Goal: Task Accomplishment & Management: Complete application form

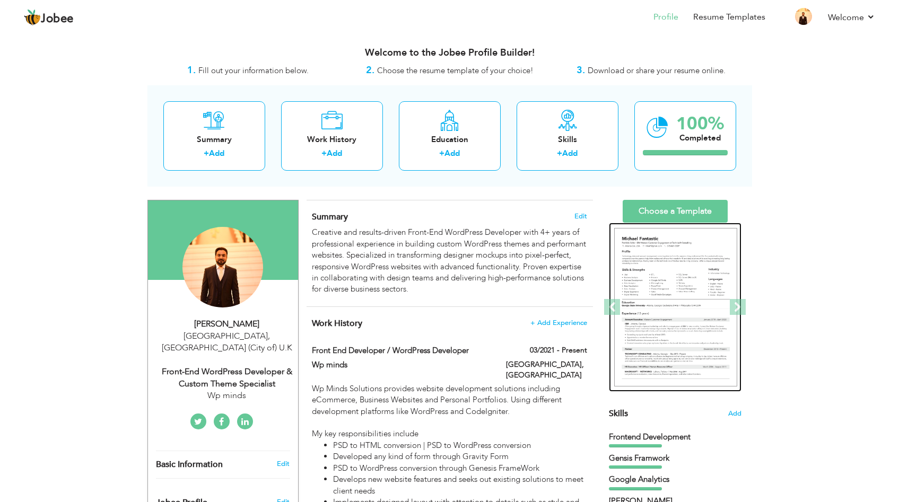
click at [666, 245] on img at bounding box center [675, 307] width 123 height 159
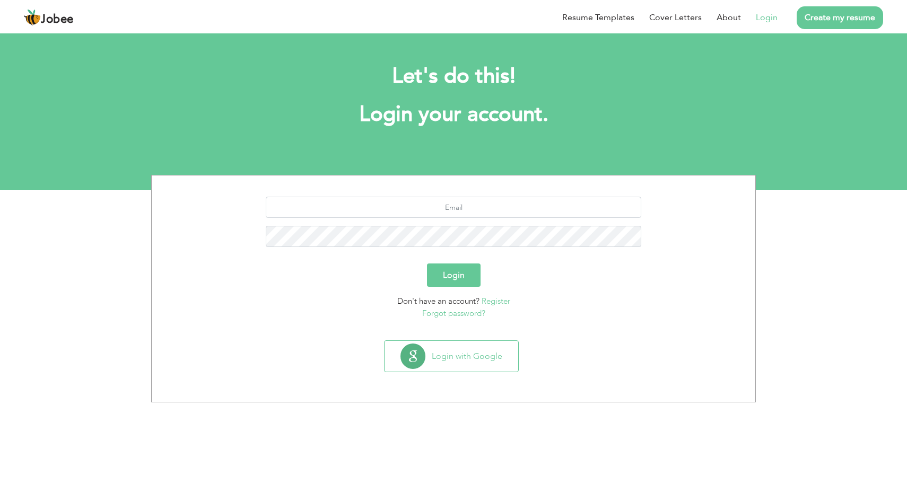
click at [766, 16] on link "Login" at bounding box center [766, 17] width 22 height 13
click at [452, 359] on button "Login with Google" at bounding box center [451, 356] width 134 height 31
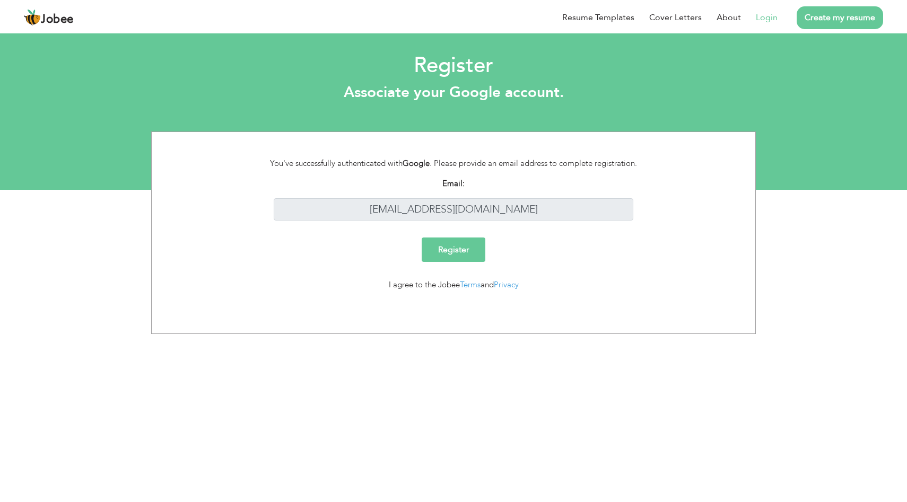
click at [470, 247] on input "Register" at bounding box center [453, 250] width 64 height 24
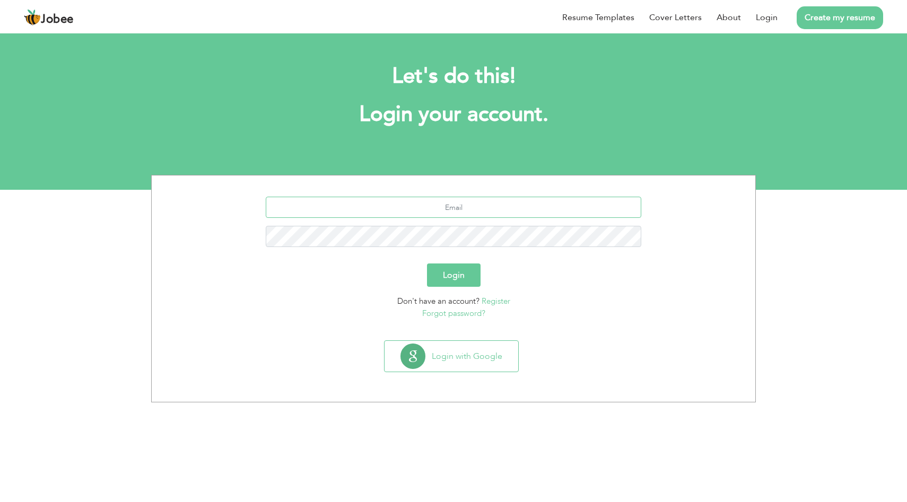
click at [471, 206] on input "text" at bounding box center [454, 207] width 376 height 21
type input "[EMAIL_ADDRESS][DOMAIN_NAME]"
click at [427, 263] on button "Login" at bounding box center [454, 274] width 54 height 23
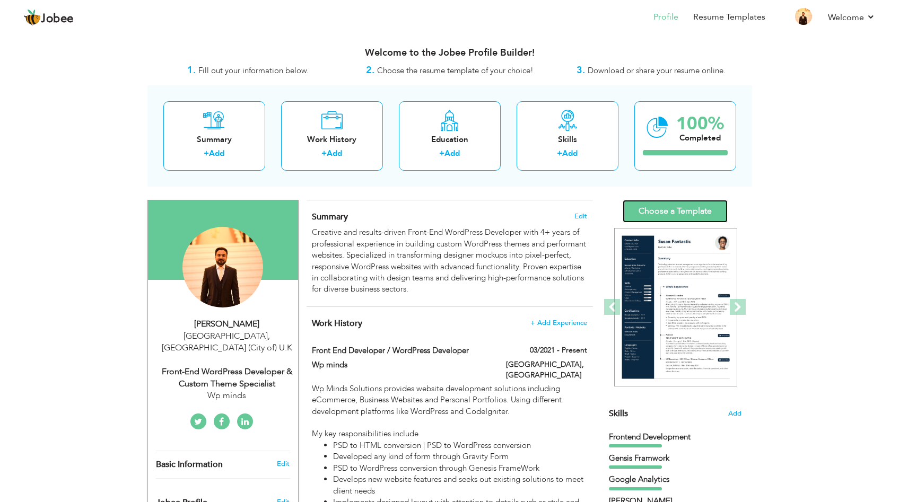
click at [659, 212] on link "Choose a Template" at bounding box center [674, 211] width 105 height 23
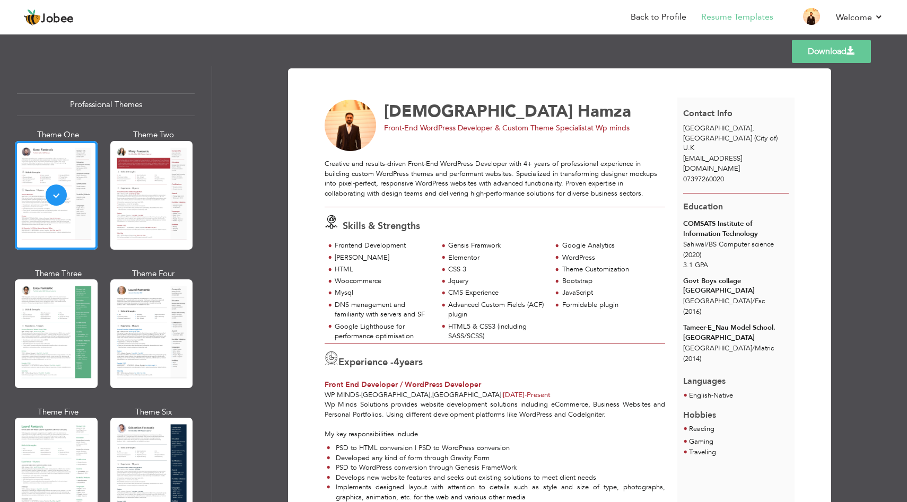
click at [824, 53] on link "Download" at bounding box center [830, 51] width 79 height 23
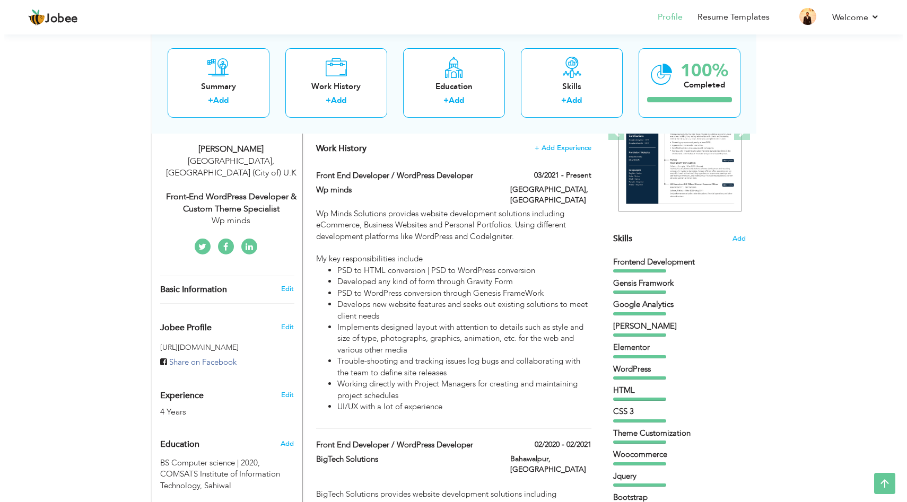
scroll to position [191, 0]
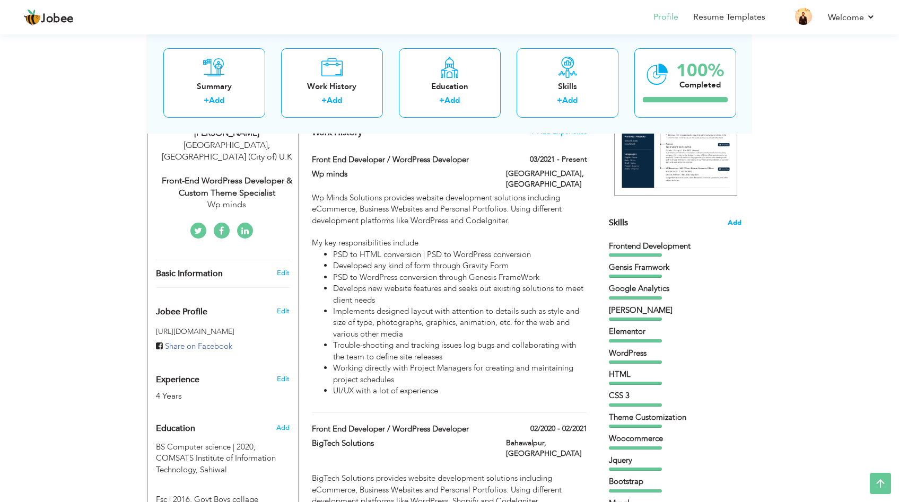
click at [732, 223] on span "Add" at bounding box center [734, 223] width 14 height 10
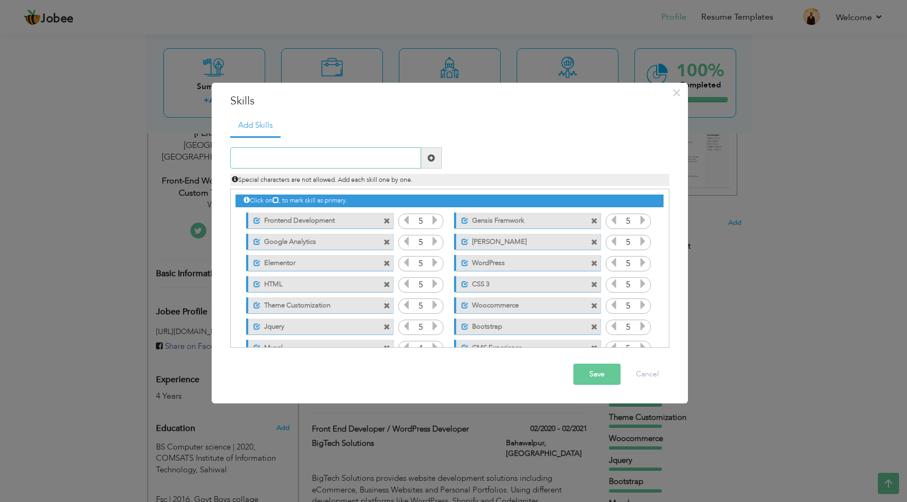
paste input "Core hooks, actions, filters"
type input "Core hooks, actions, filters"
click at [433, 157] on span at bounding box center [430, 157] width 7 height 7
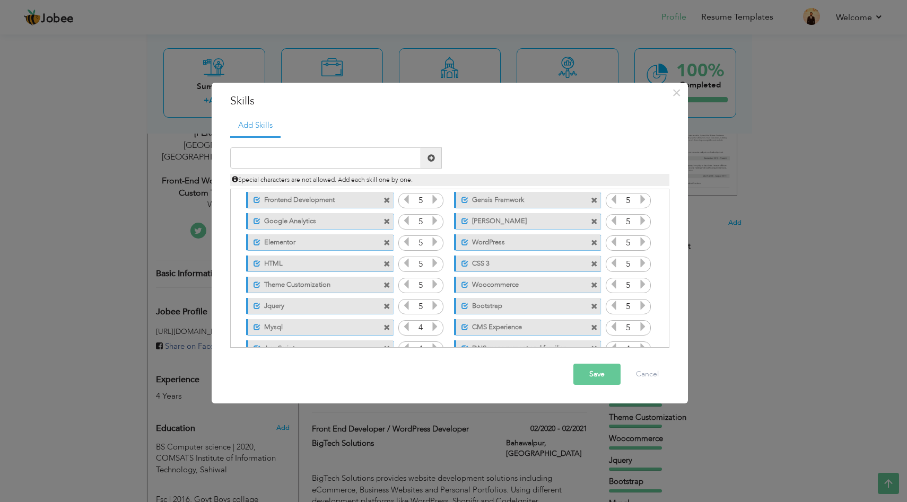
scroll to position [0, 0]
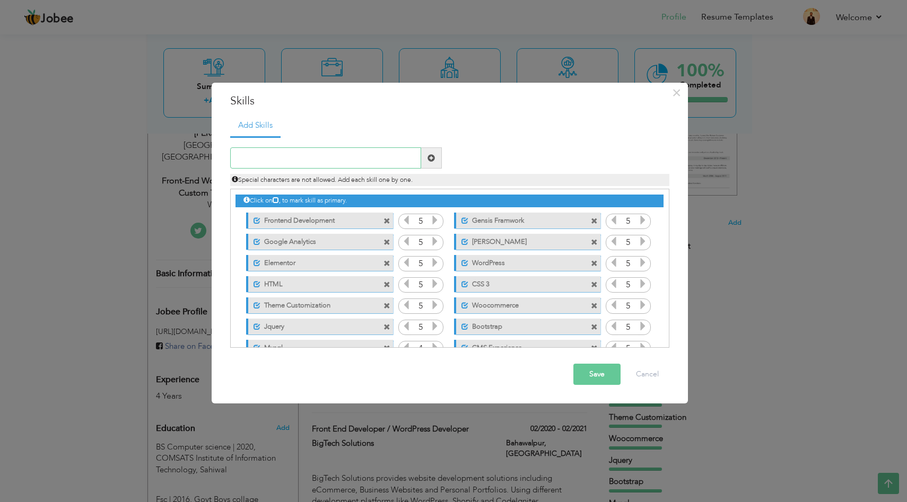
click at [385, 163] on input "text" at bounding box center [325, 157] width 191 height 21
paste input "Core hooks, actions, filters"
type input "Core hooks, actions, filters"
click at [433, 160] on span at bounding box center [430, 157] width 7 height 7
click at [377, 159] on input "text" at bounding box center [325, 157] width 191 height 21
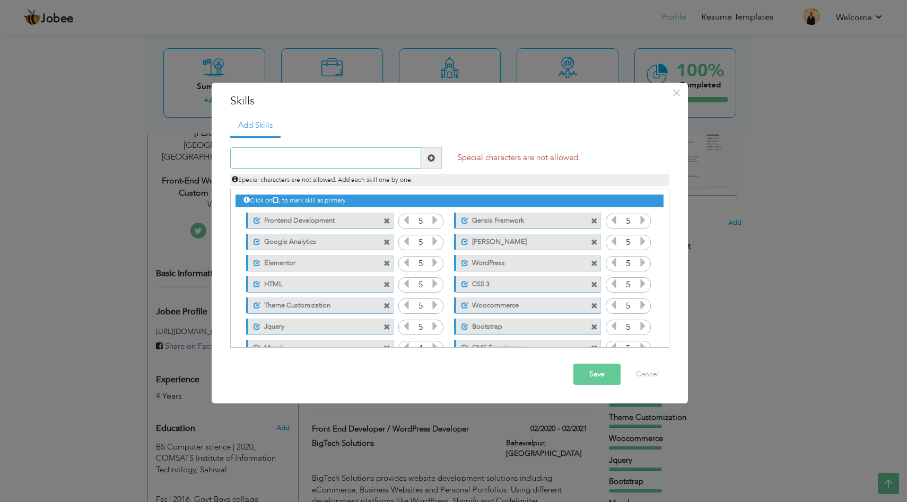
paste input "Core hooks, actions, filters"
click at [304, 156] on input "Core hooks, actions, filters" at bounding box center [325, 157] width 191 height 21
click at [278, 160] on input "Core hooks, actions filters" at bounding box center [325, 157] width 191 height 21
type input "Core hooks And actions filters"
click at [428, 160] on span at bounding box center [430, 157] width 7 height 7
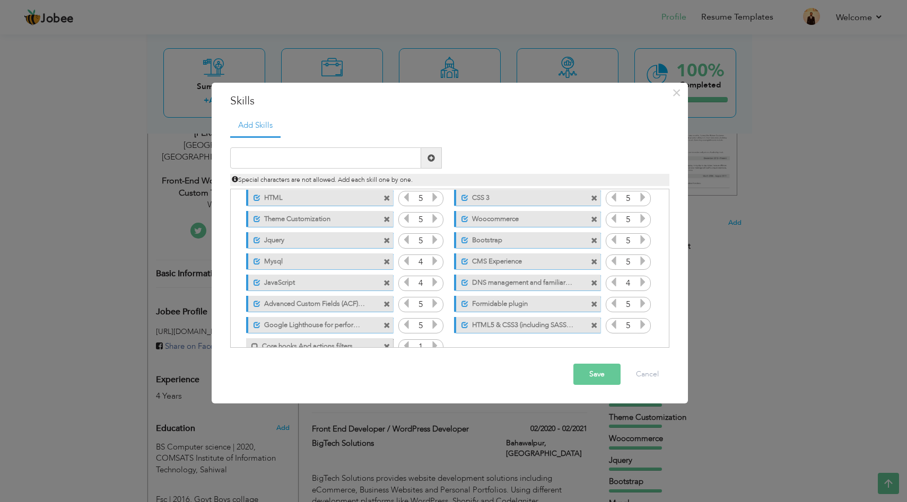
scroll to position [109, 0]
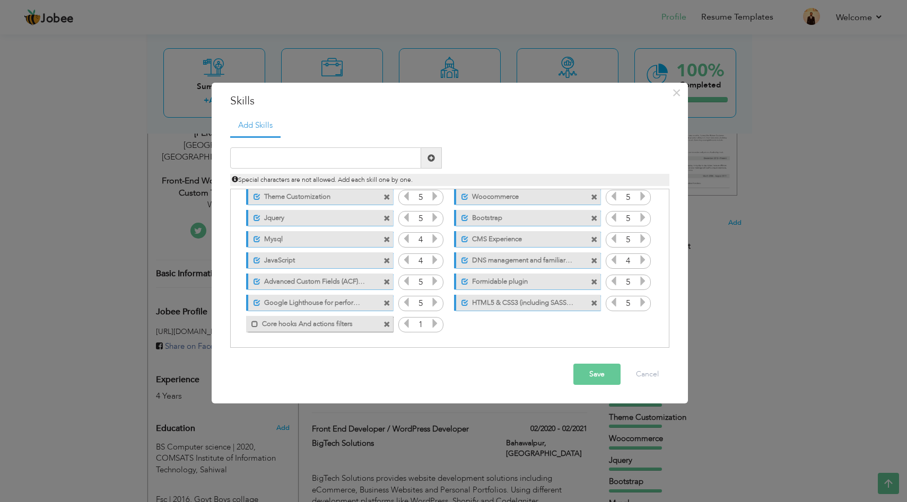
click at [432, 325] on icon at bounding box center [435, 324] width 10 height 10
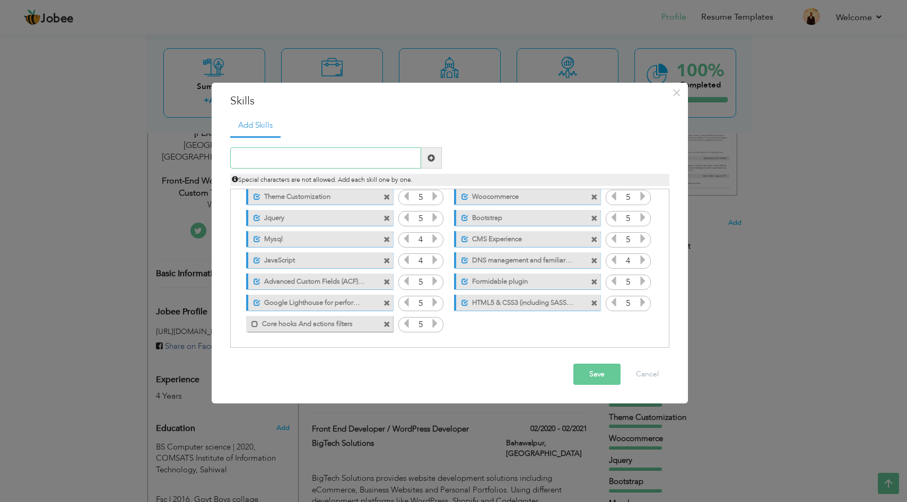
click at [397, 161] on input "text" at bounding box center [325, 157] width 191 height 21
paste input "WooCommerce Development"
type input "WooCommerce Development"
click at [433, 157] on span at bounding box center [430, 157] width 7 height 7
click at [365, 157] on input "text" at bounding box center [325, 157] width 191 height 21
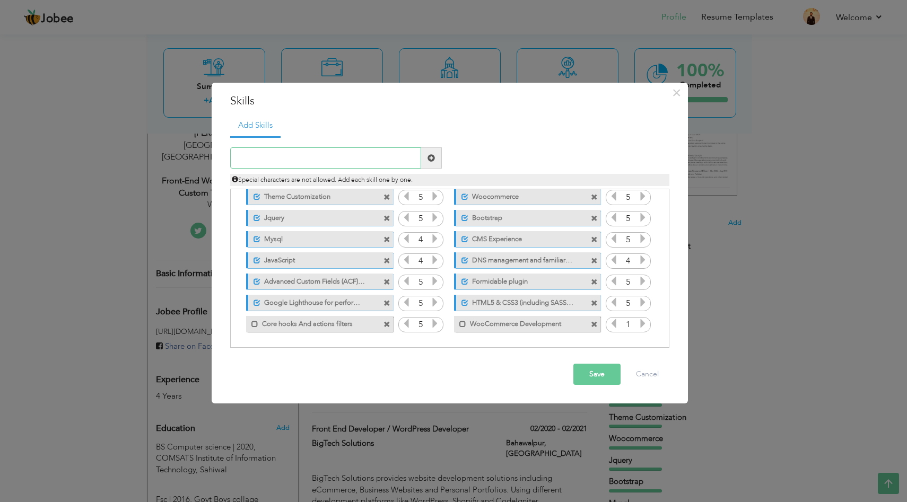
paste input "Custom Plugin Development"
type input "Custom Plugin Development"
click at [432, 156] on span at bounding box center [430, 157] width 7 height 7
click at [252, 322] on span at bounding box center [254, 324] width 7 height 7
click at [256, 345] on span at bounding box center [254, 345] width 7 height 7
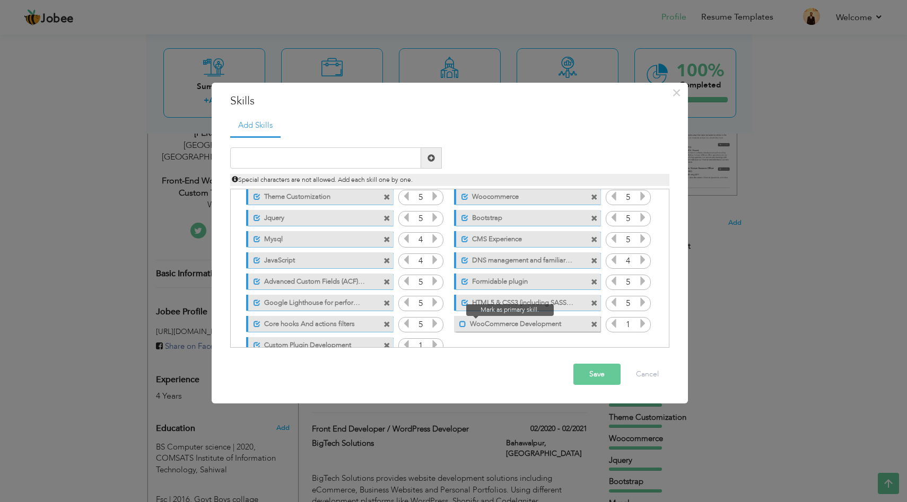
click at [459, 324] on span at bounding box center [462, 324] width 7 height 7
click at [641, 325] on icon at bounding box center [643, 324] width 10 height 10
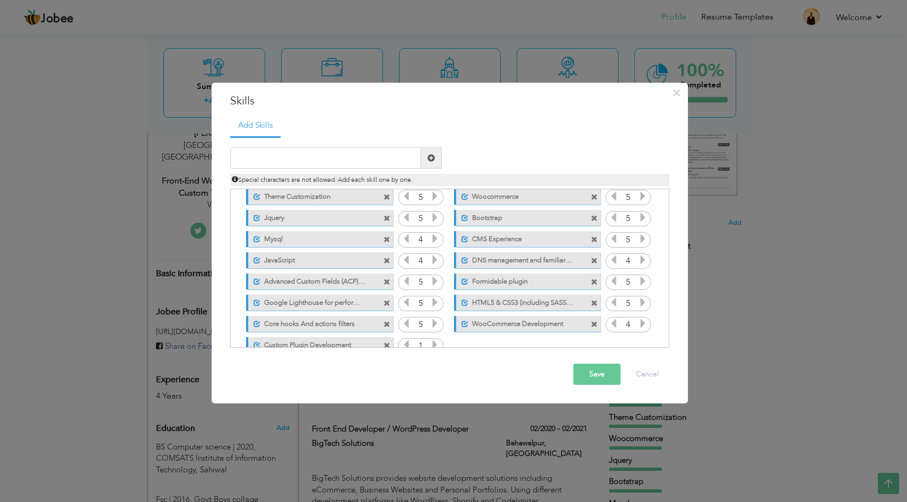
click at [641, 325] on icon at bounding box center [643, 324] width 10 height 10
click at [434, 347] on icon at bounding box center [435, 345] width 10 height 10
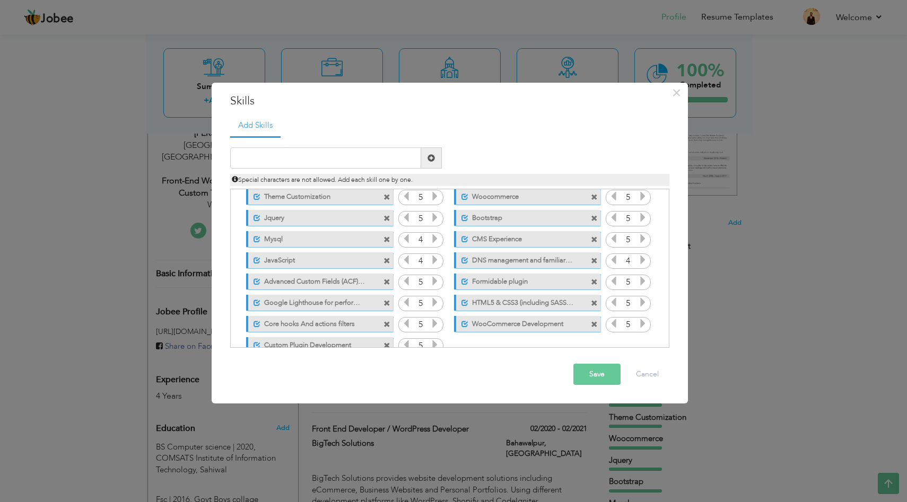
click at [434, 347] on icon at bounding box center [435, 345] width 10 height 10
click at [601, 374] on button "Save" at bounding box center [596, 374] width 47 height 21
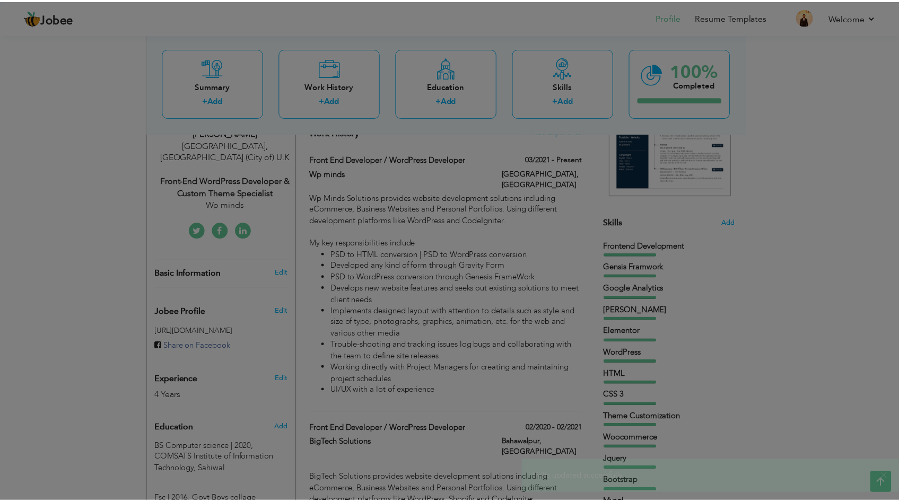
scroll to position [0, 0]
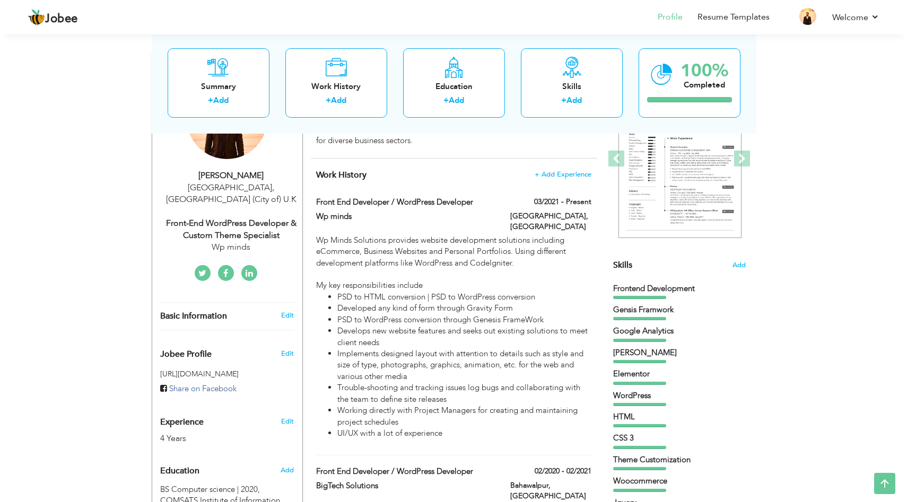
scroll to position [127, 0]
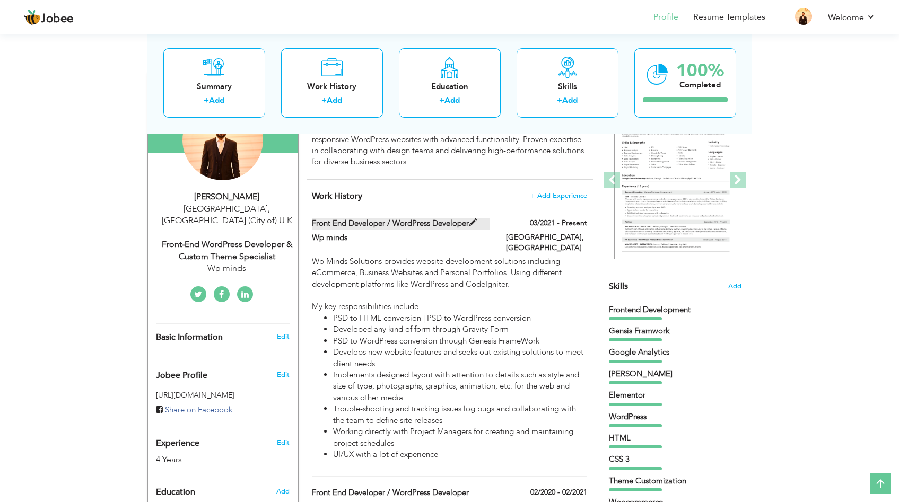
click at [477, 222] on span at bounding box center [473, 223] width 8 height 8
type input "Front End Developer / WordPress Developer"
type input "Wp minds"
type input "03/2021"
type input "[GEOGRAPHIC_DATA]"
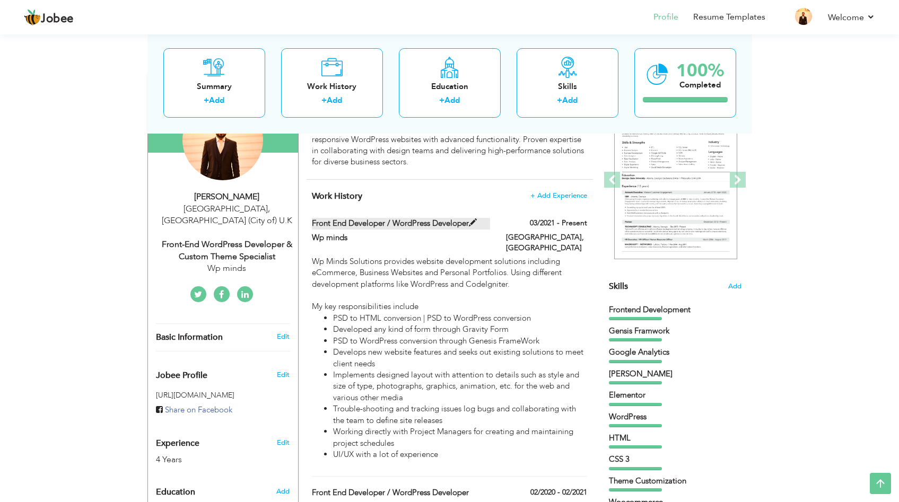
type input "[GEOGRAPHIC_DATA]"
checkbox input "true"
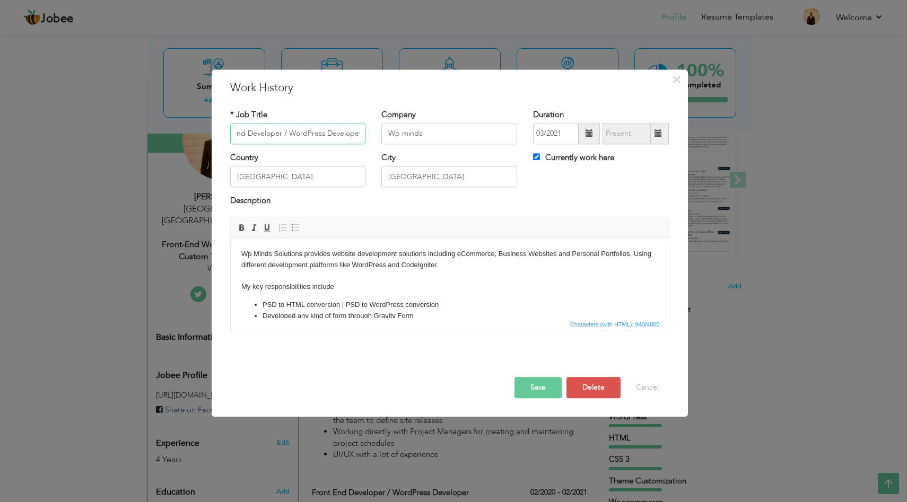
scroll to position [0, 0]
click at [356, 135] on input "Front End Developer / WordPress Developer" at bounding box center [298, 133] width 136 height 21
paste input "Back-End"
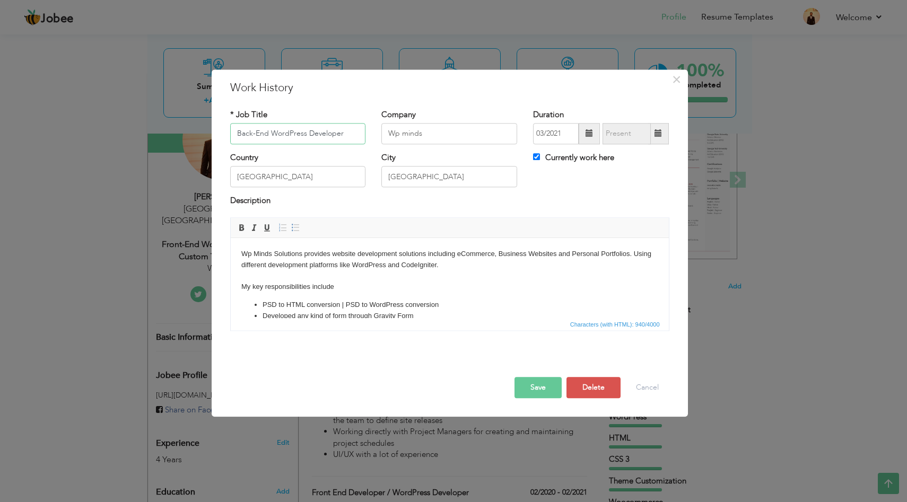
type input "Back-End WordPress Developer"
click at [426, 210] on div "Description" at bounding box center [449, 207] width 455 height 22
click at [541, 385] on button "Save" at bounding box center [537, 387] width 47 height 21
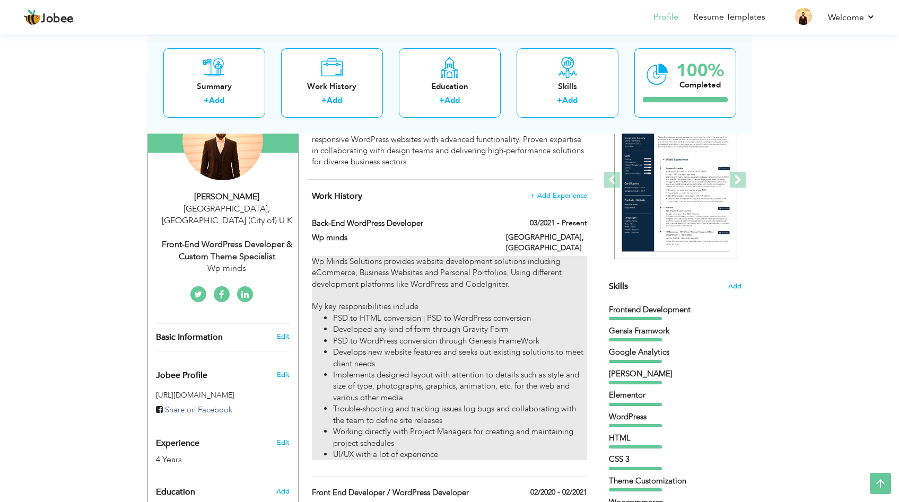
click at [521, 259] on div "Wp Minds Solutions provides website development solutions including eCommerce, …" at bounding box center [449, 358] width 275 height 205
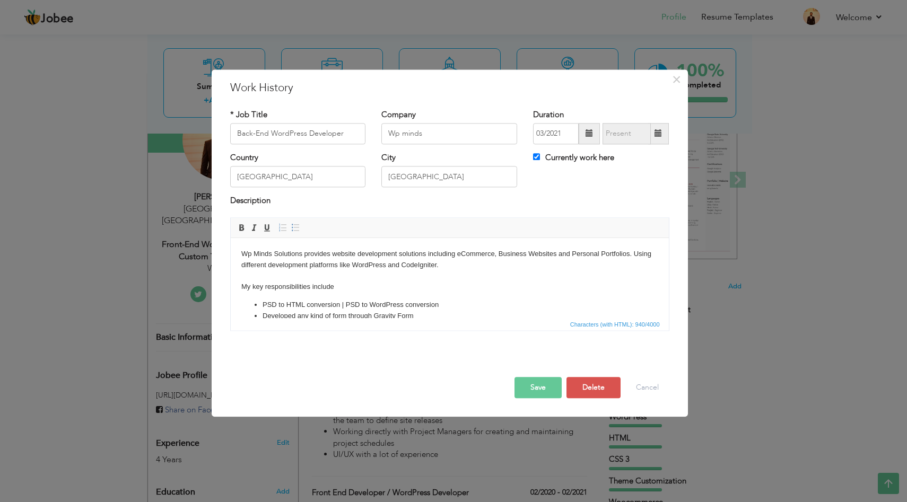
click at [362, 265] on body "Wp Minds Solutions provides website development solutions including eCommerce, …" at bounding box center [449, 324] width 417 height 150
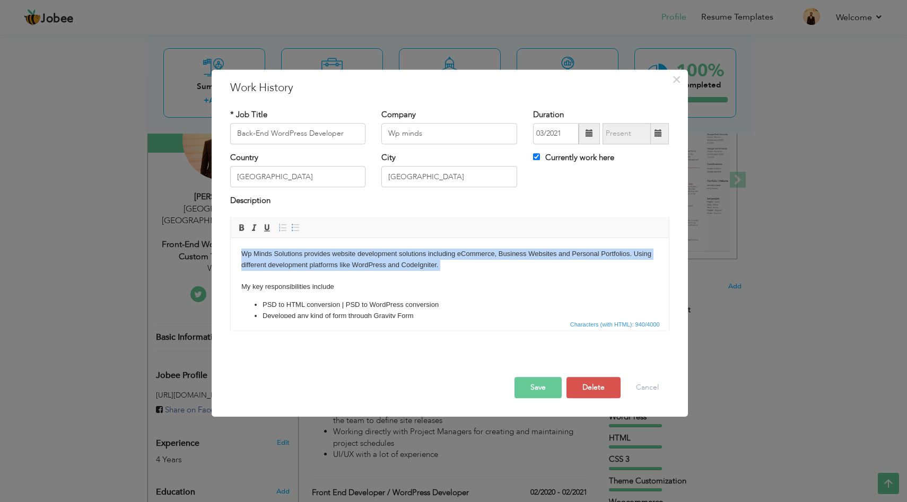
click at [362, 265] on body "Wp Minds Solutions provides website development solutions including eCommerce, …" at bounding box center [449, 324] width 417 height 150
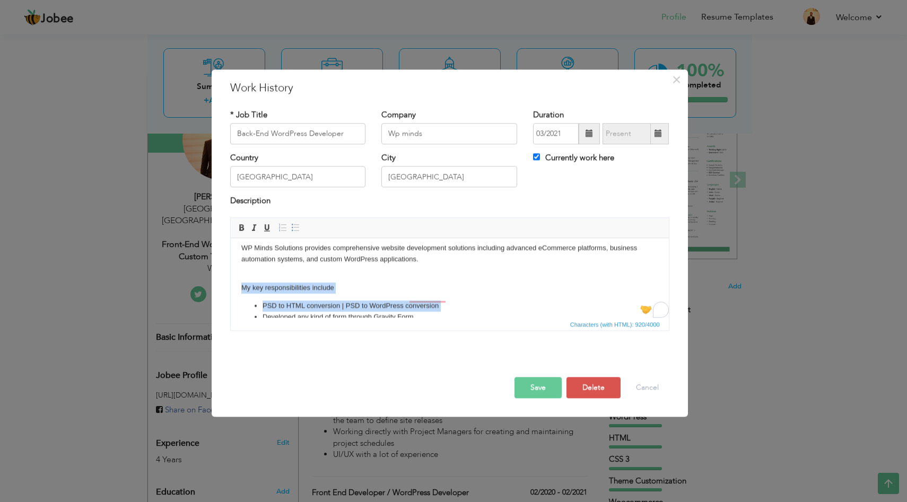
scroll to position [99, 0]
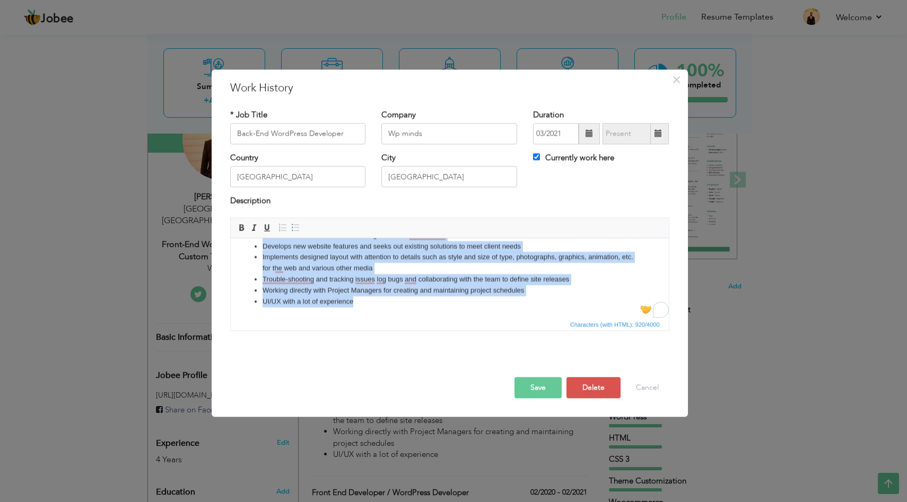
drag, startPoint x: 239, startPoint y: 293, endPoint x: 287, endPoint y: 365, distance: 86.5
click at [287, 318] on html "WP Minds Solutions provides comprehensive website development solutions includi…" at bounding box center [449, 228] width 438 height 178
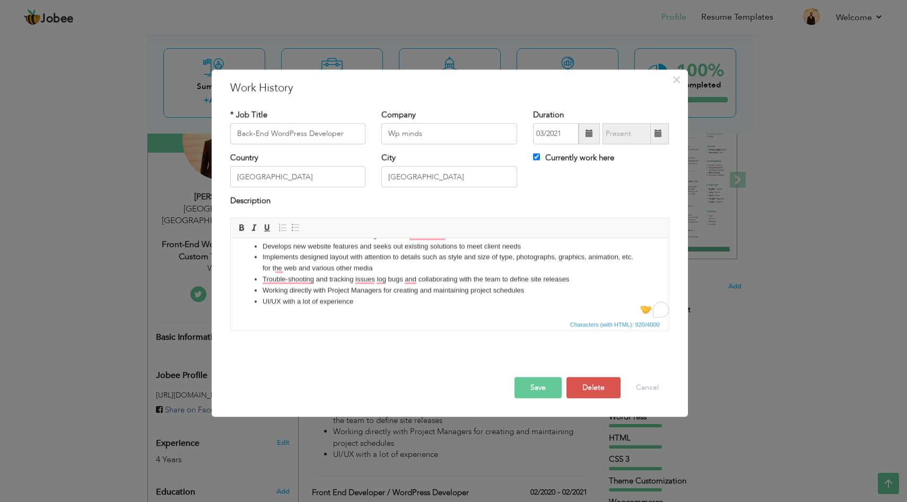
scroll to position [142, 0]
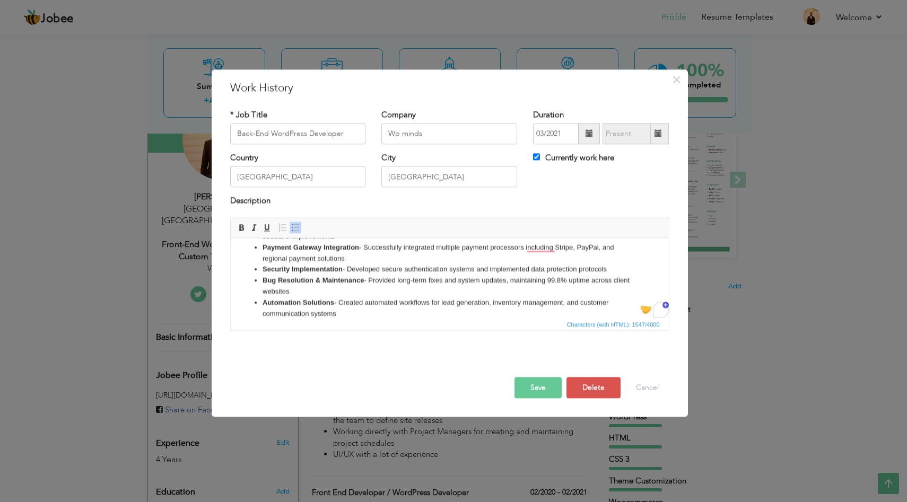
click at [379, 310] on li "Automation Solutions - Created automated workflows for lead generation, invento…" at bounding box center [449, 308] width 374 height 22
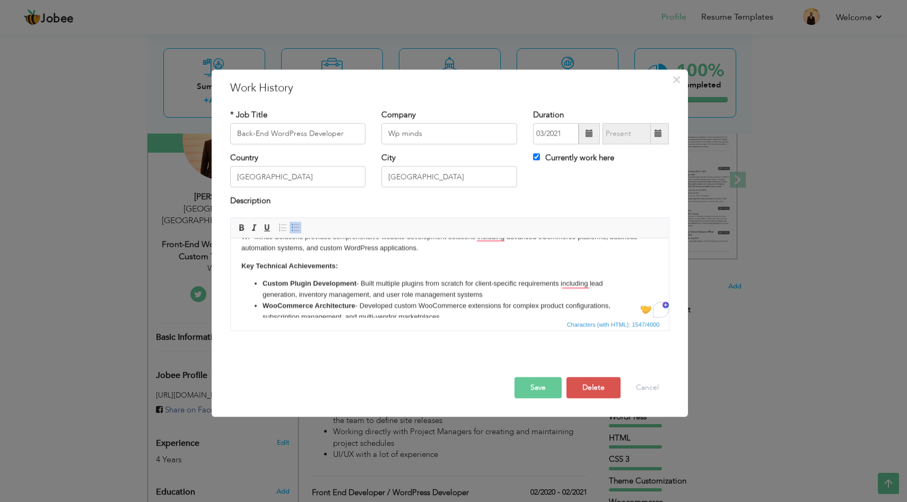
scroll to position [0, 0]
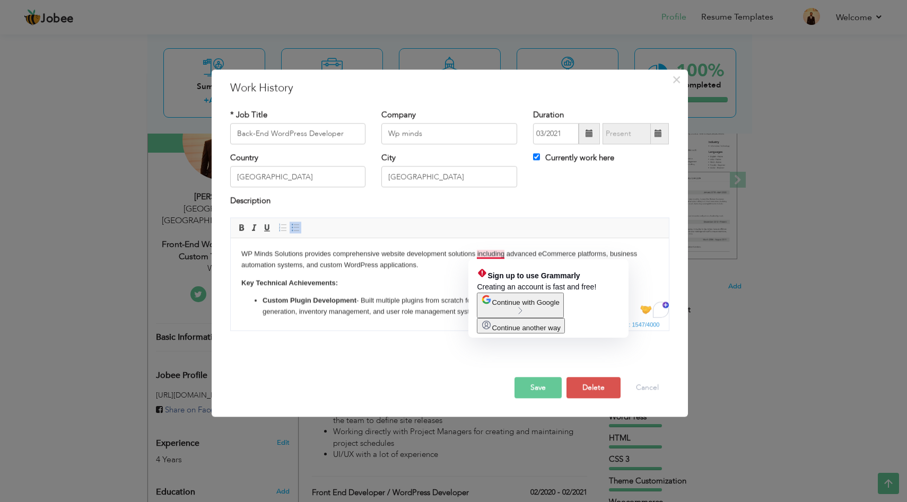
click at [496, 251] on p "WP Minds Solutions provides comprehensive website development solutions includi…" at bounding box center [449, 260] width 417 height 22
click at [438, 277] on body "WP Minds Solutions provides comprehensive website development solutions includi…" at bounding box center [449, 355] width 417 height 212
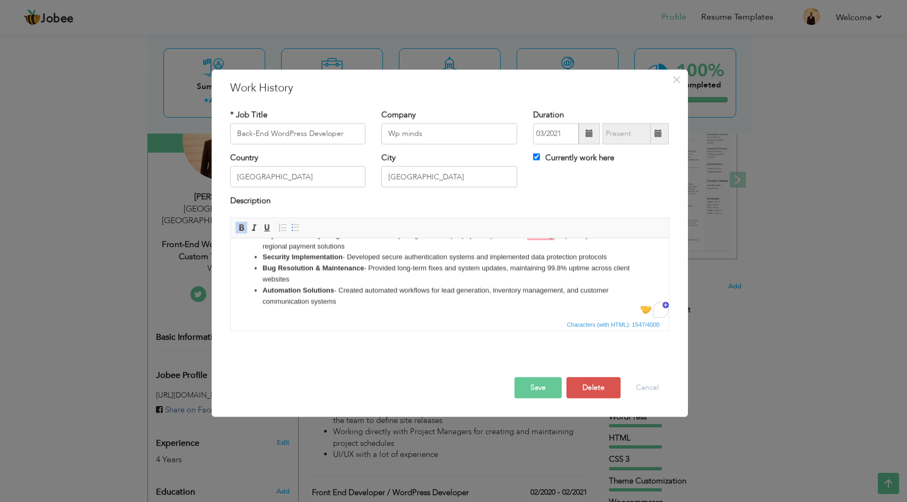
click at [537, 382] on button "Save" at bounding box center [537, 387] width 47 height 21
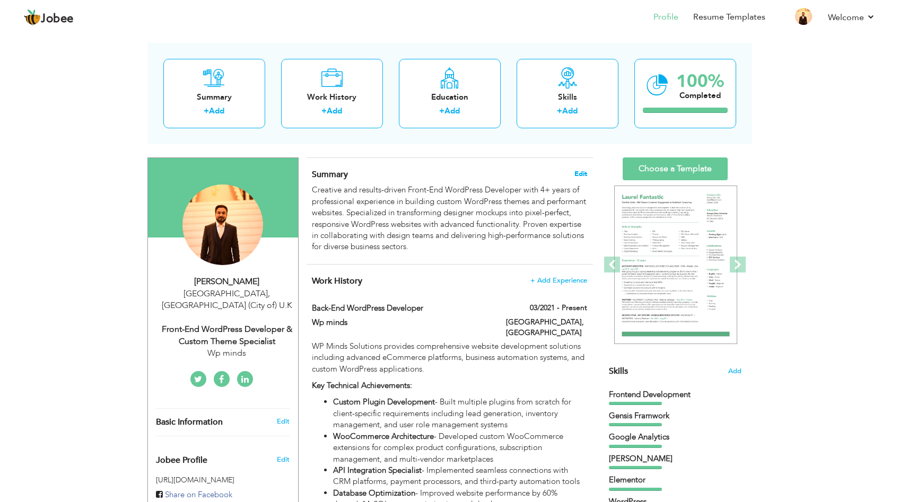
click at [583, 175] on span "Edit" at bounding box center [580, 173] width 13 height 7
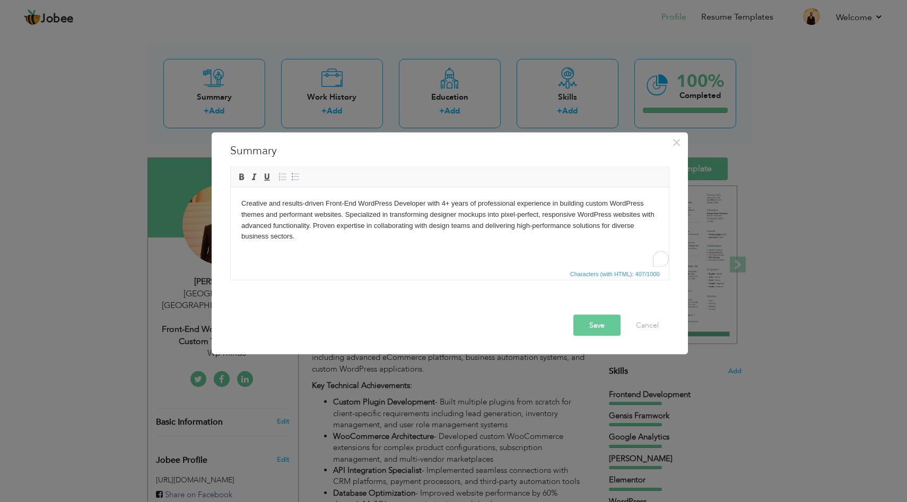
click at [462, 214] on body "Creative and results-driven Front-End WordPress Developer with 4+ years of prof…" at bounding box center [449, 220] width 417 height 44
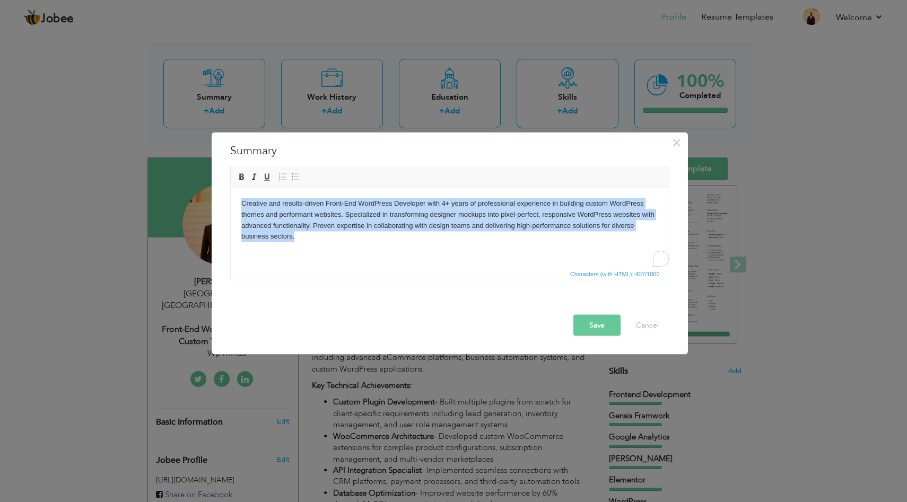
click at [462, 214] on body "Creative and results-driven Front-End WordPress Developer with 4+ years of prof…" at bounding box center [449, 220] width 417 height 44
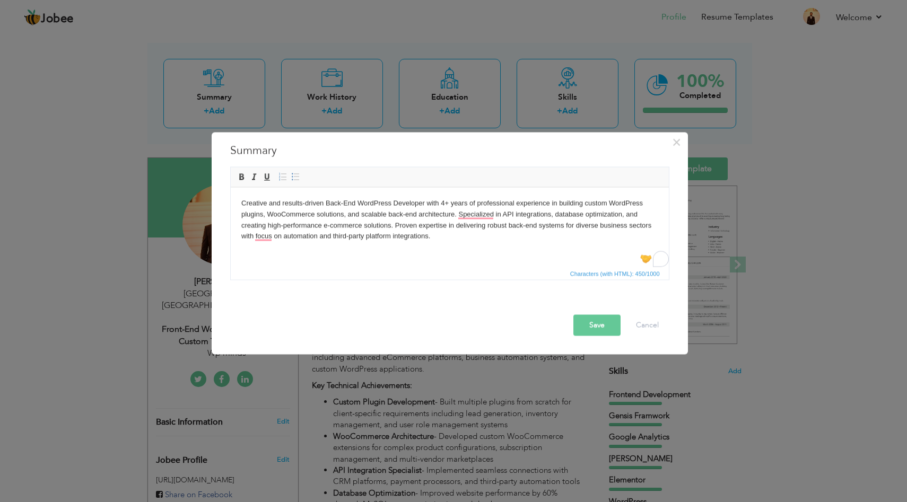
click at [596, 327] on button "Save" at bounding box center [596, 324] width 47 height 21
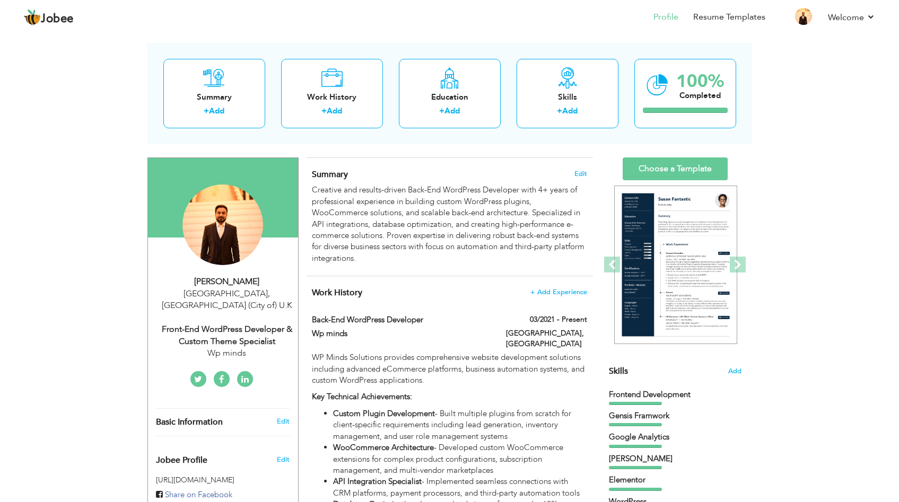
click at [285, 323] on div "Front-End WordPress Developer & Custom Theme Specialist" at bounding box center [227, 335] width 142 height 24
type input "[DEMOGRAPHIC_DATA]"
type input "Hamza"
type input "07397260020"
select select "number:225"
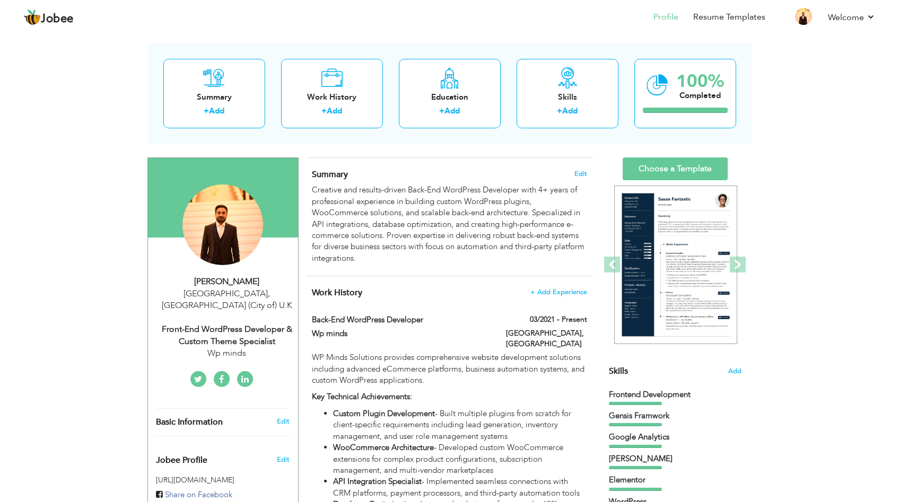
type input "[GEOGRAPHIC_DATA] (City of)"
type input "[GEOGRAPHIC_DATA]"
select select "number:6"
type input "Wp minds"
type input "Front-End WordPress Developer & Custom Theme Specialist"
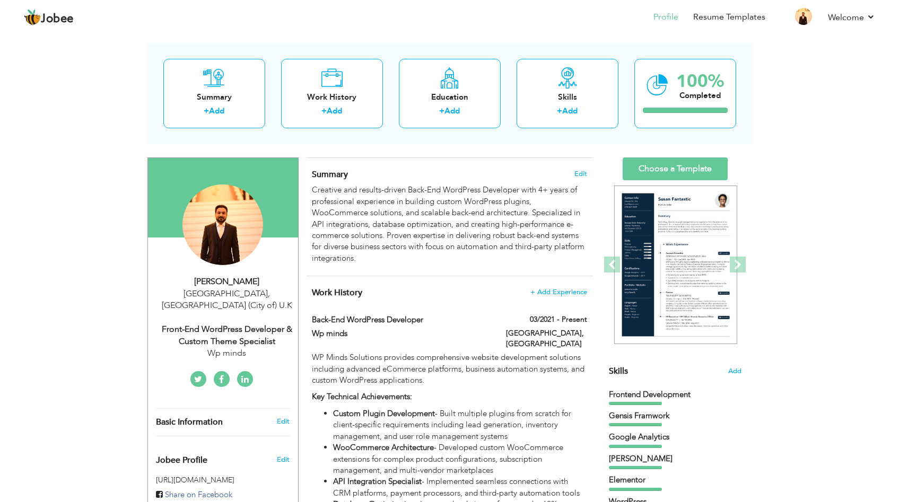
type input "https://www.linkedin.com/in/muhammad-hamza-2441851aa/"
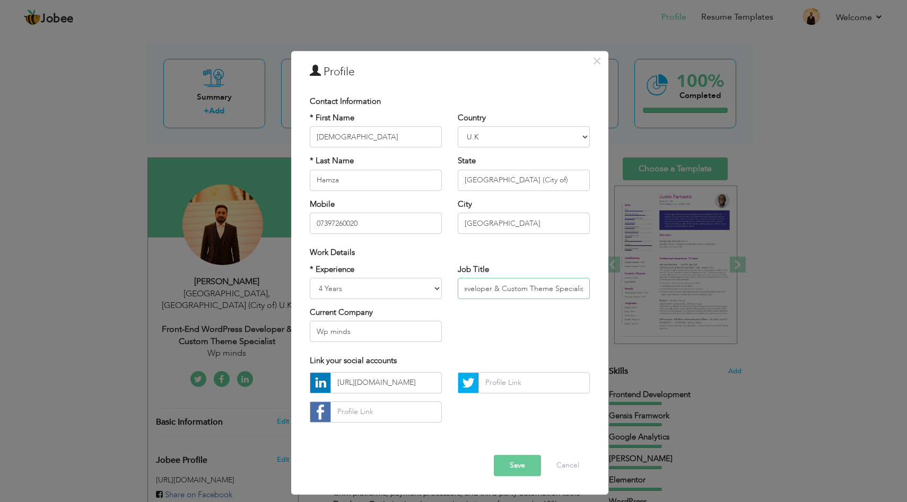
drag, startPoint x: 579, startPoint y: 287, endPoint x: 599, endPoint y: 289, distance: 19.7
click at [599, 289] on div "× Profile Contact Information * First Name Muhammad * Last Name Hamza Mobile" at bounding box center [449, 273] width 317 height 444
click at [463, 292] on input "Front-End WordPress Developer" at bounding box center [524, 288] width 132 height 21
paste input "Back-End WordPress Developer & WooCommerce Specialist"
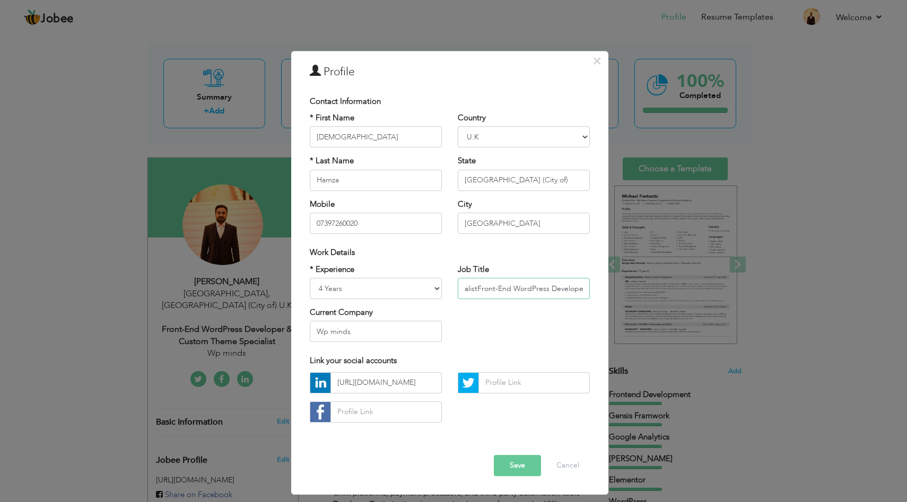
drag, startPoint x: 584, startPoint y: 288, endPoint x: 592, endPoint y: 287, distance: 8.0
click at [592, 287] on div "Job Title Back-End WordPress Developer & WooCommerce SpecialistFront-End WordPr…" at bounding box center [524, 285] width 148 height 43
type input "Back-End WordPress Developer & WooCommerce Specialist"
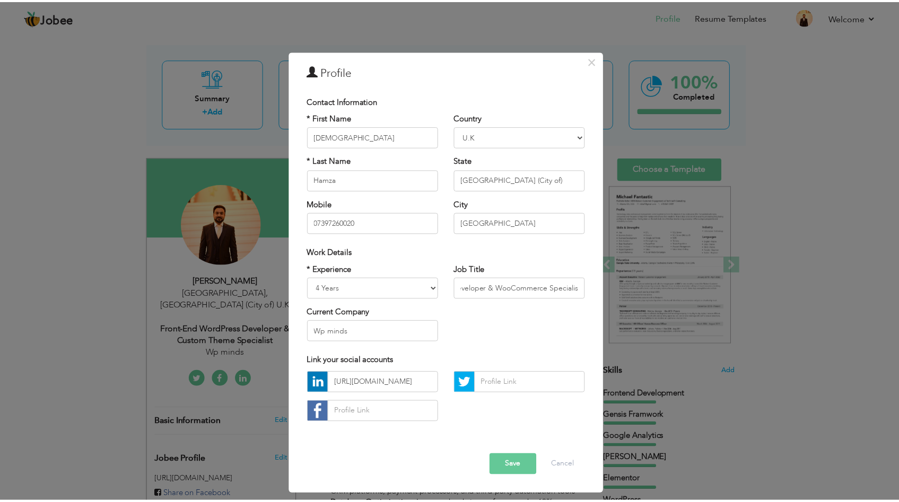
scroll to position [0, 0]
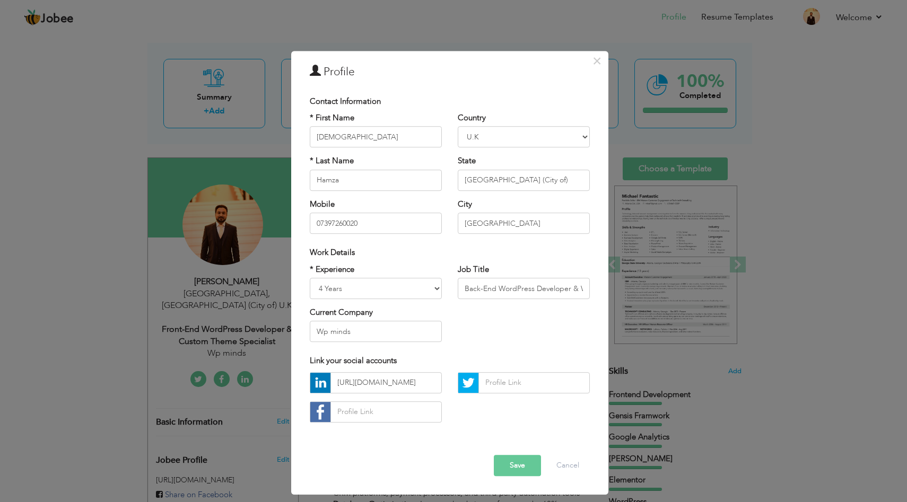
click at [512, 463] on button "Save" at bounding box center [517, 465] width 47 height 21
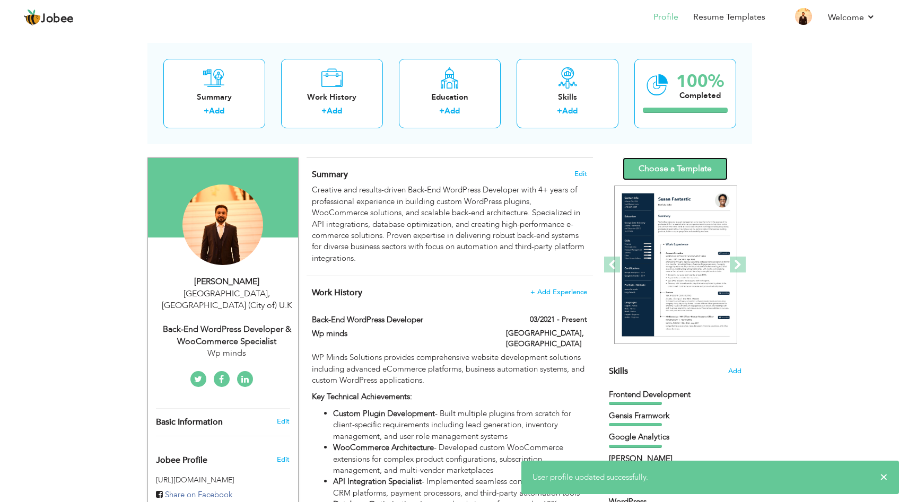
click at [700, 165] on link "Choose a Template" at bounding box center [674, 168] width 105 height 23
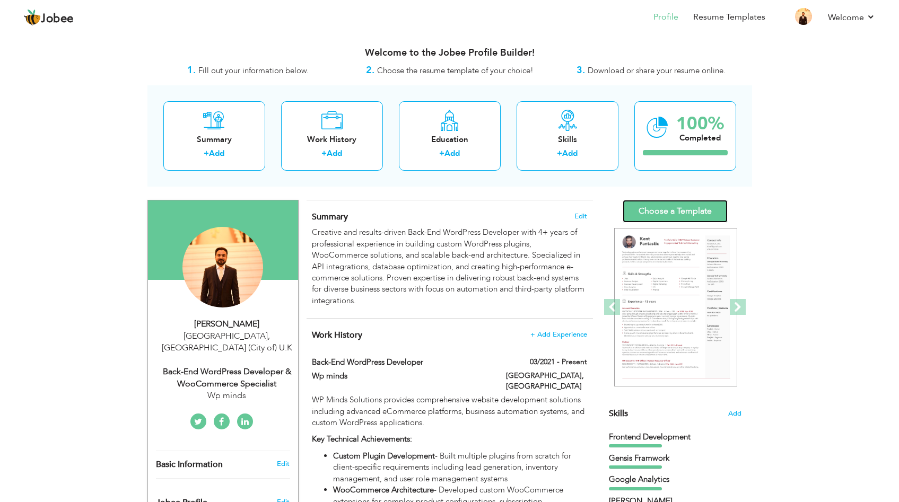
click at [699, 210] on link "Choose a Template" at bounding box center [674, 211] width 105 height 23
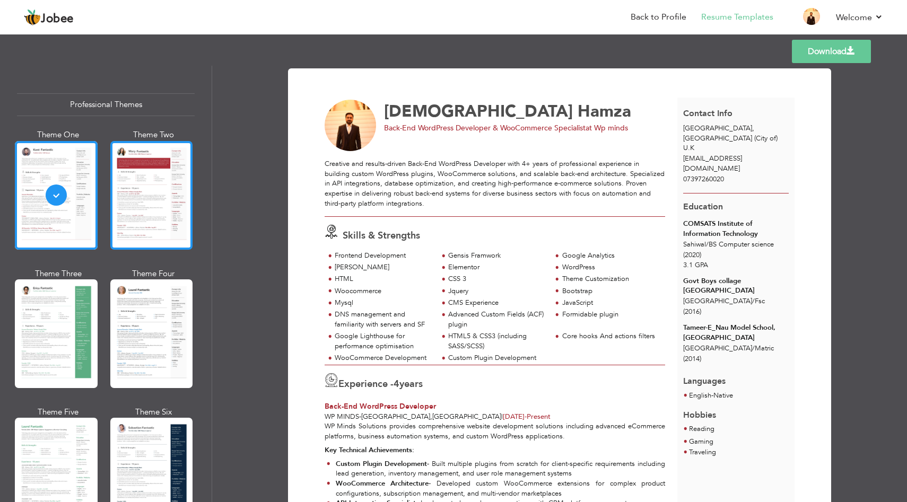
click at [127, 186] on div at bounding box center [151, 195] width 83 height 109
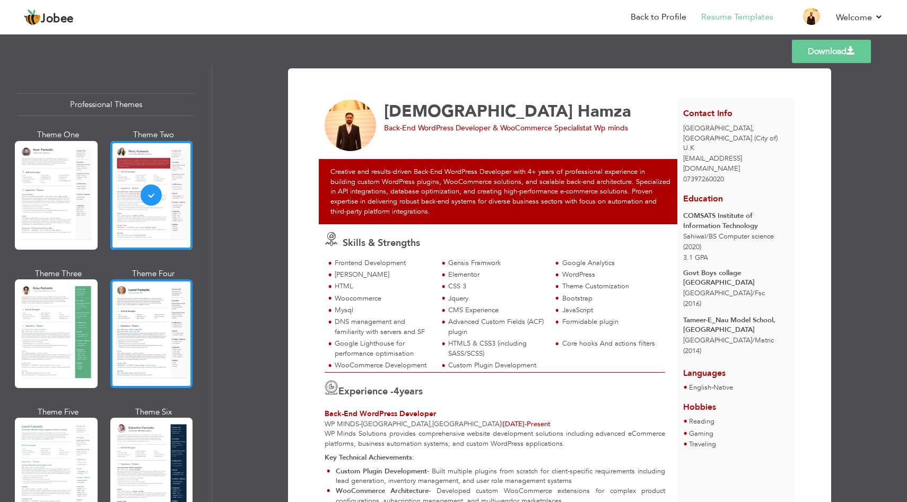
click at [139, 323] on div at bounding box center [151, 333] width 83 height 109
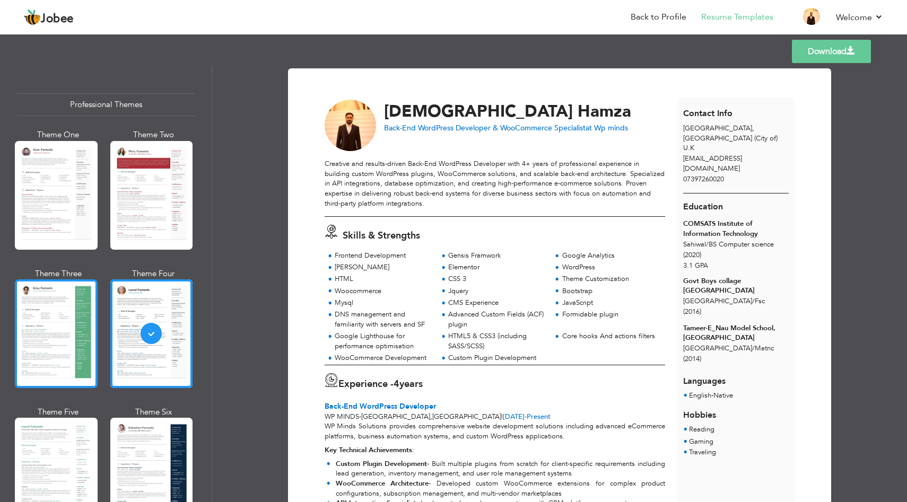
click at [59, 331] on div at bounding box center [56, 333] width 83 height 109
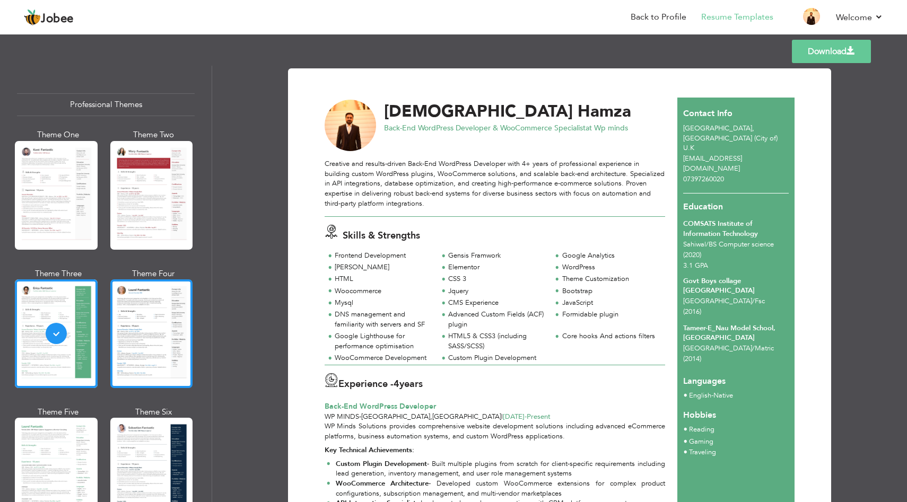
click at [172, 328] on div at bounding box center [151, 333] width 83 height 109
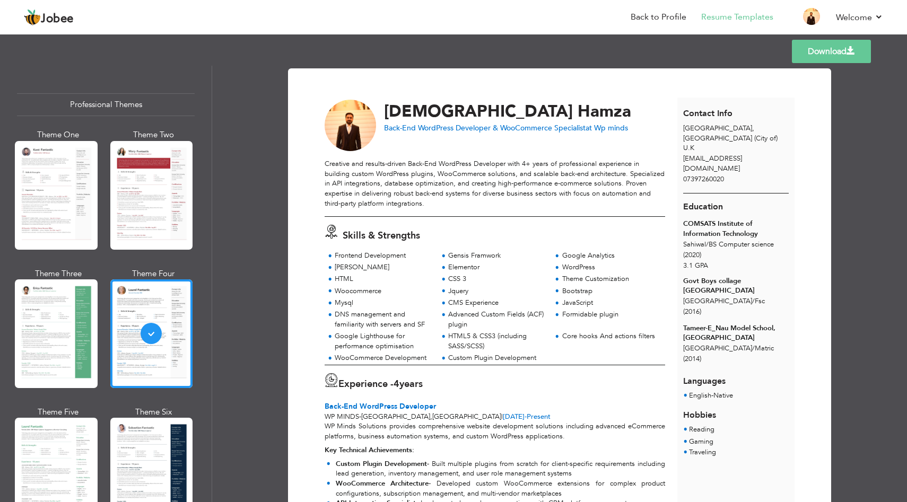
click at [843, 47] on link "Download" at bounding box center [830, 51] width 79 height 23
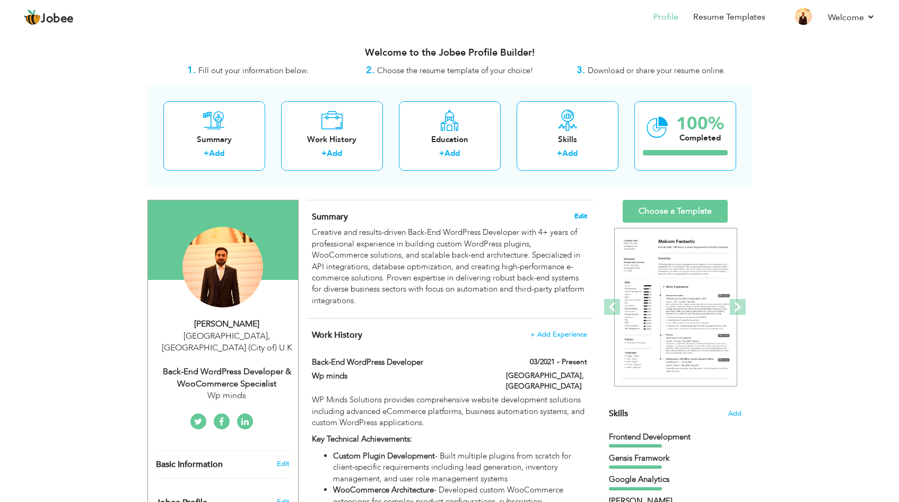
click at [579, 214] on span "Edit" at bounding box center [580, 216] width 13 height 7
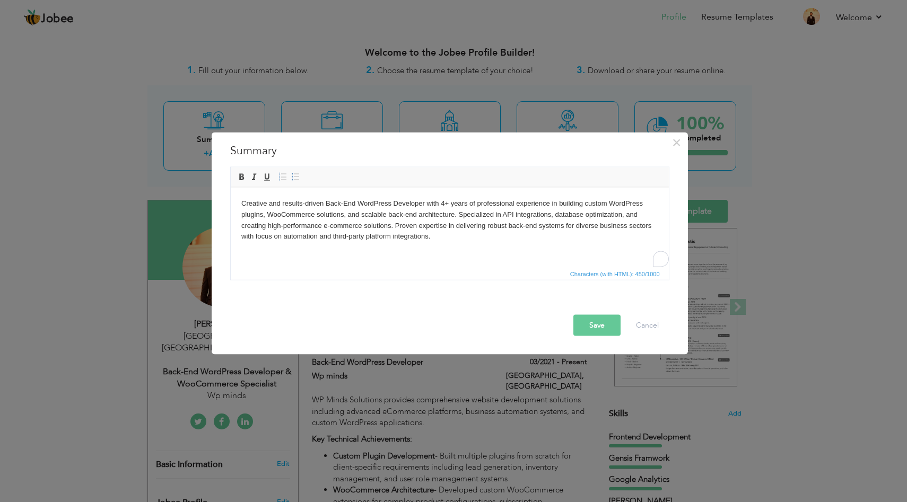
click at [490, 228] on body "Creative and results-driven Back-End WordPress Developer with 4+ years of profe…" at bounding box center [449, 220] width 417 height 44
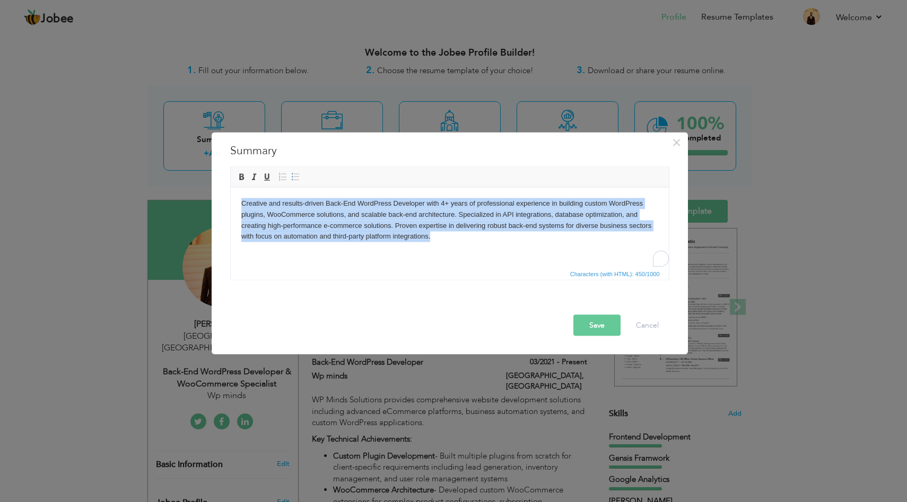
click at [490, 228] on body "Creative and results-driven Back-End WordPress Developer with 4+ years of profe…" at bounding box center [449, 220] width 417 height 44
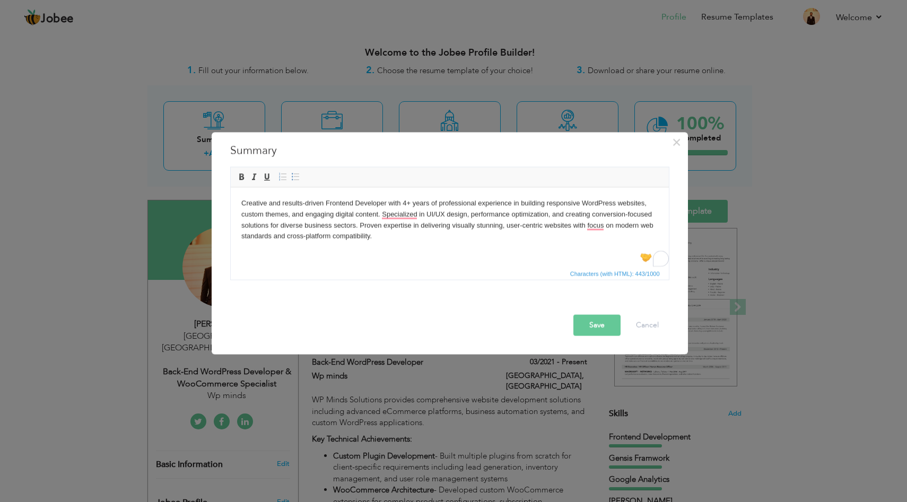
click at [599, 322] on button "Save" at bounding box center [596, 324] width 47 height 21
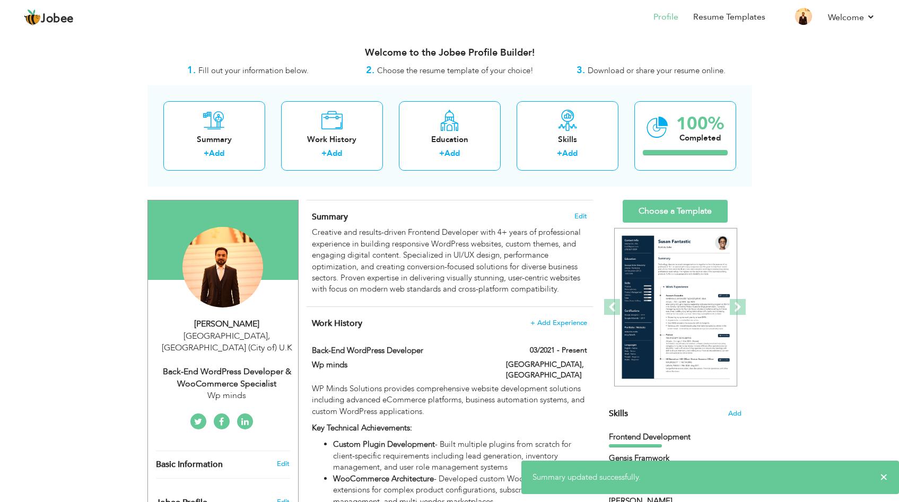
click at [260, 370] on div "Back-End WordPress Developer & WooCommerce Specialist" at bounding box center [227, 378] width 142 height 24
select select "number:225"
select select "number:6"
type input "Wp minds"
type input "Back-End WordPress Developer & WooCommerce Specialist"
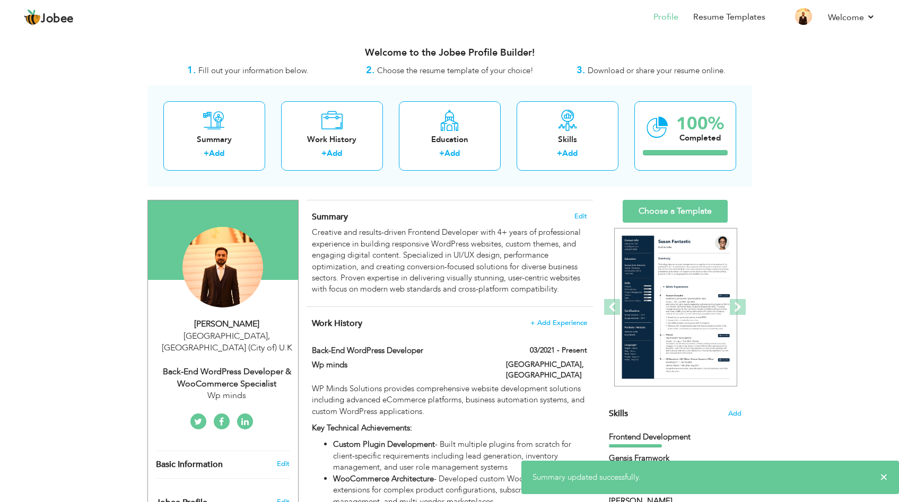
type input "https://www.linkedin.com/in/muhammad-hamza-2441851aa/"
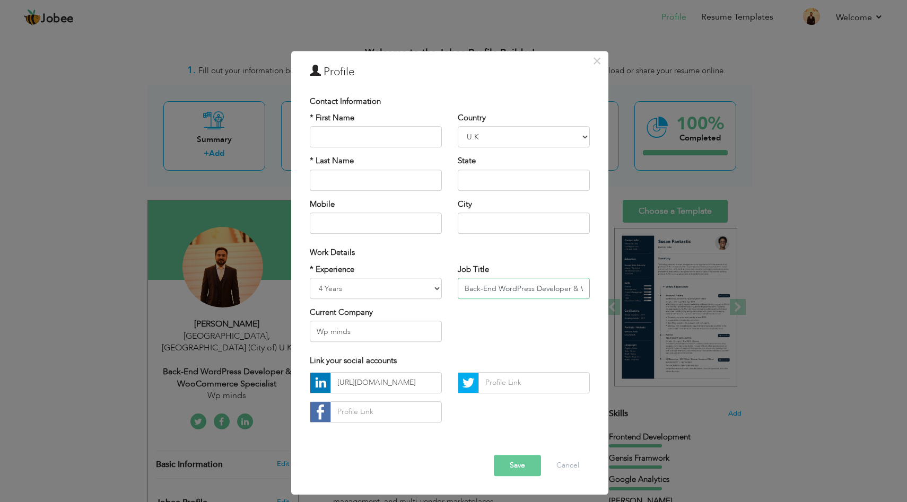
click at [472, 287] on input "Back-End WordPress Developer & WooCommerce Specialist" at bounding box center [524, 288] width 132 height 21
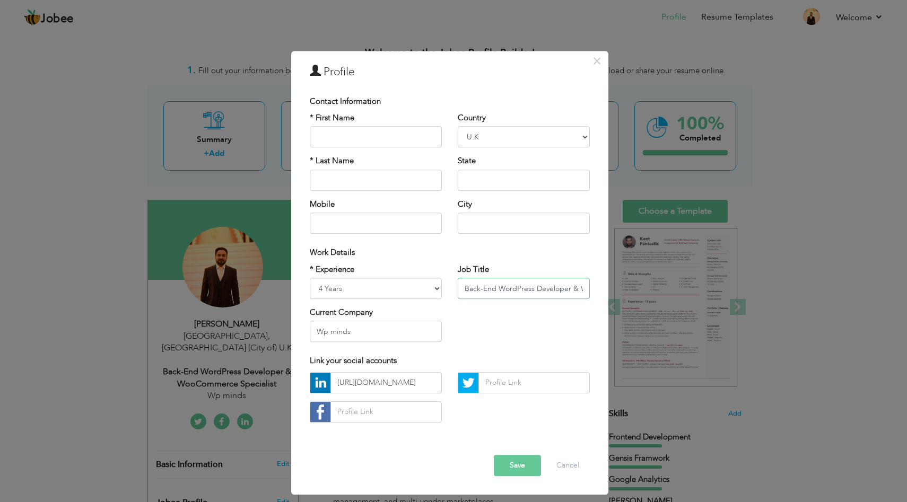
paste input "Frontend Developer & WordPress"
type input "Frontend Developer & WordPress Specialist"
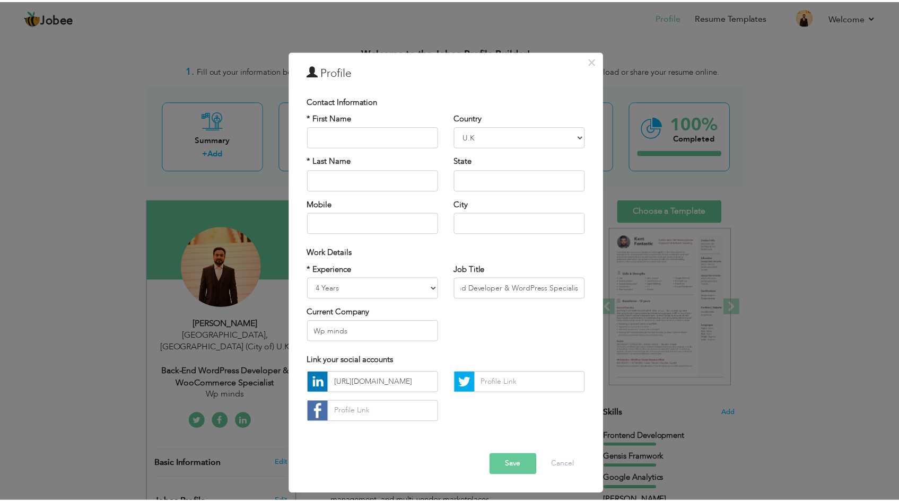
scroll to position [0, 0]
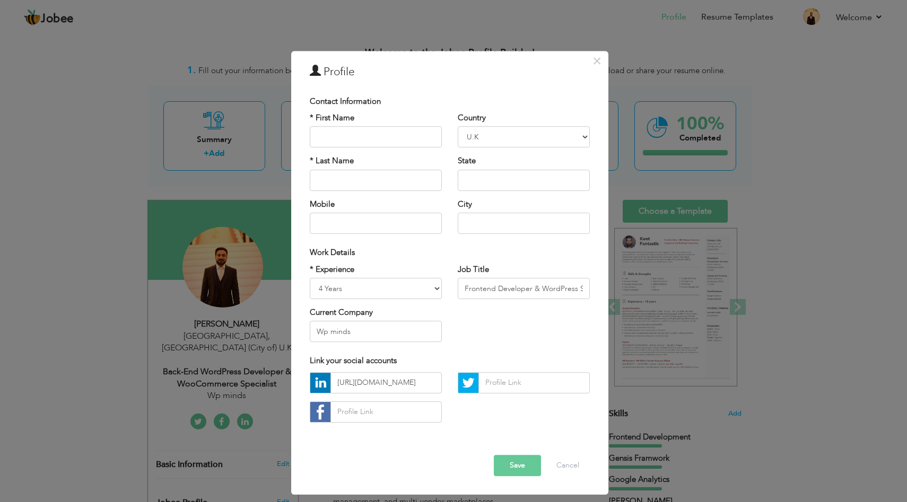
click at [523, 464] on button "Save" at bounding box center [517, 465] width 47 height 21
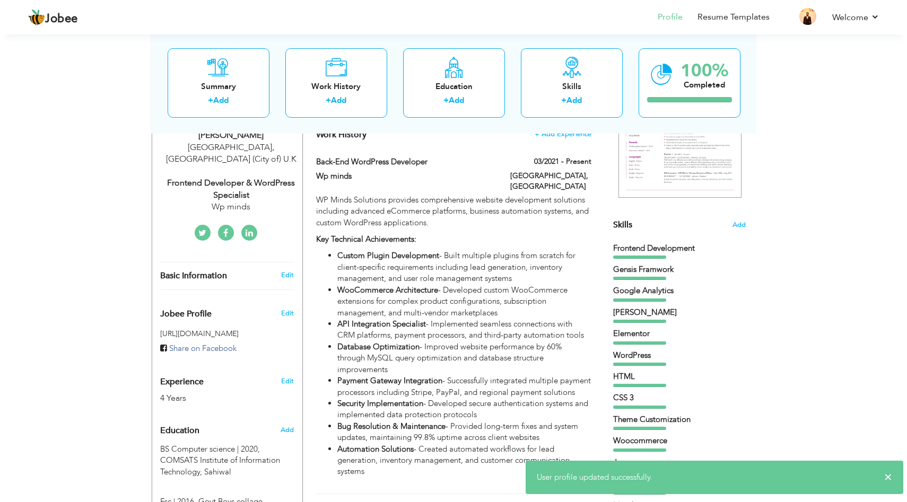
scroll to position [191, 0]
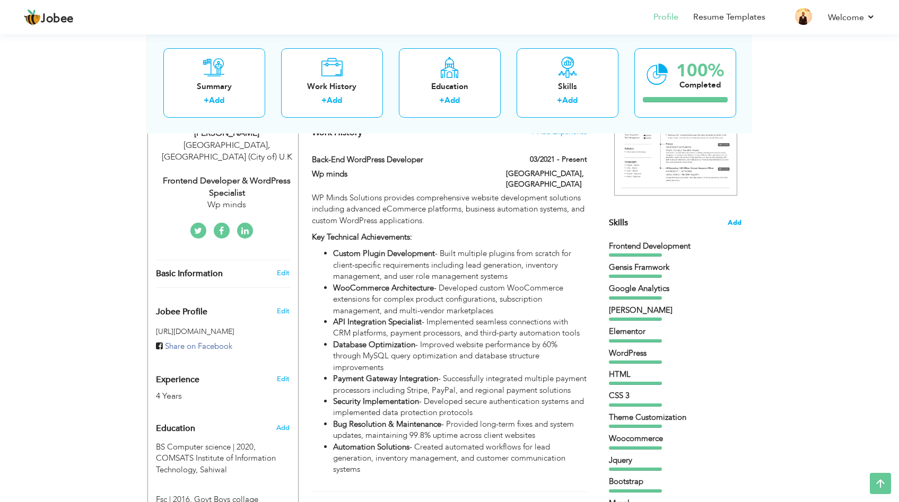
click at [736, 222] on span "Add" at bounding box center [734, 223] width 14 height 10
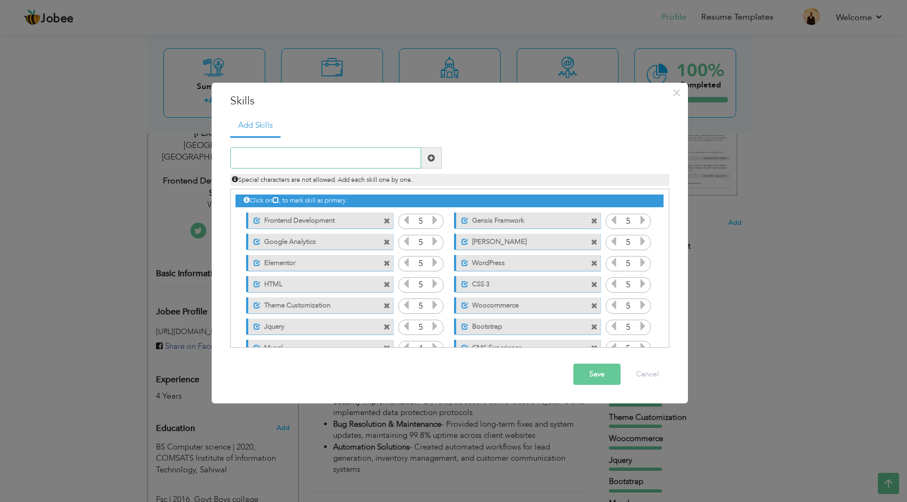
click at [391, 162] on input "text" at bounding box center [325, 157] width 191 height 21
paste input "UI/UX Design"
type input "UI/UX Design"
click at [430, 157] on span at bounding box center [430, 157] width 7 height 7
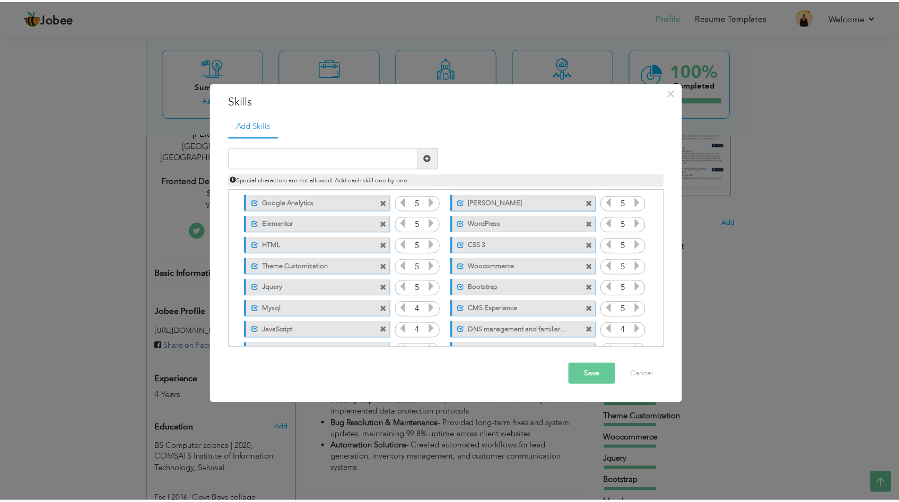
scroll to position [130, 0]
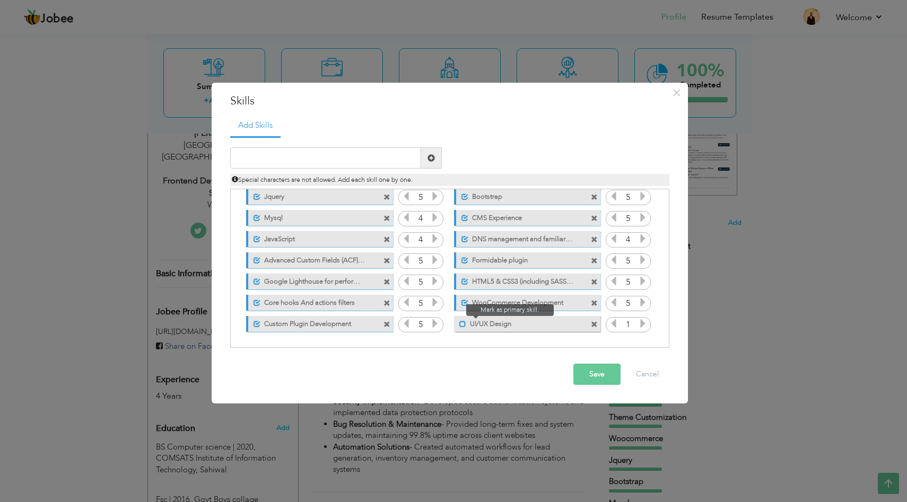
click at [460, 322] on span at bounding box center [462, 324] width 7 height 7
click at [639, 323] on icon at bounding box center [643, 324] width 10 height 10
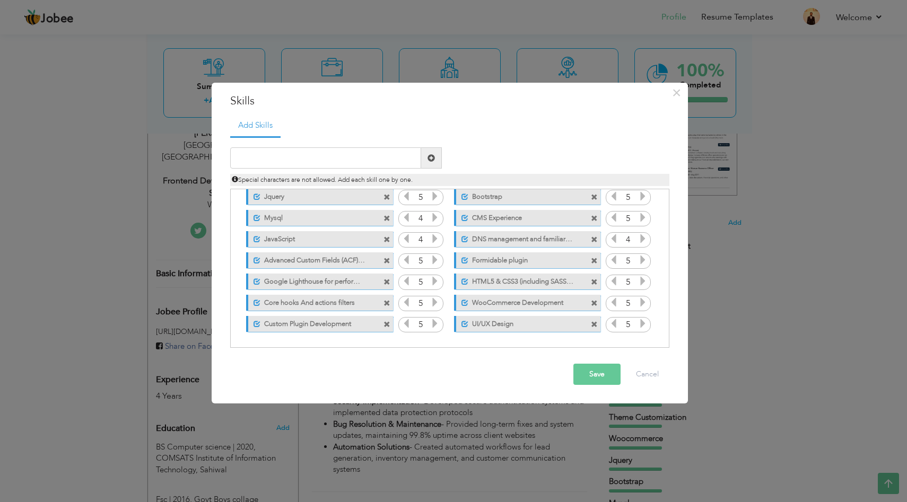
click at [639, 323] on icon at bounding box center [643, 324] width 10 height 10
click at [597, 374] on button "Save" at bounding box center [596, 374] width 47 height 21
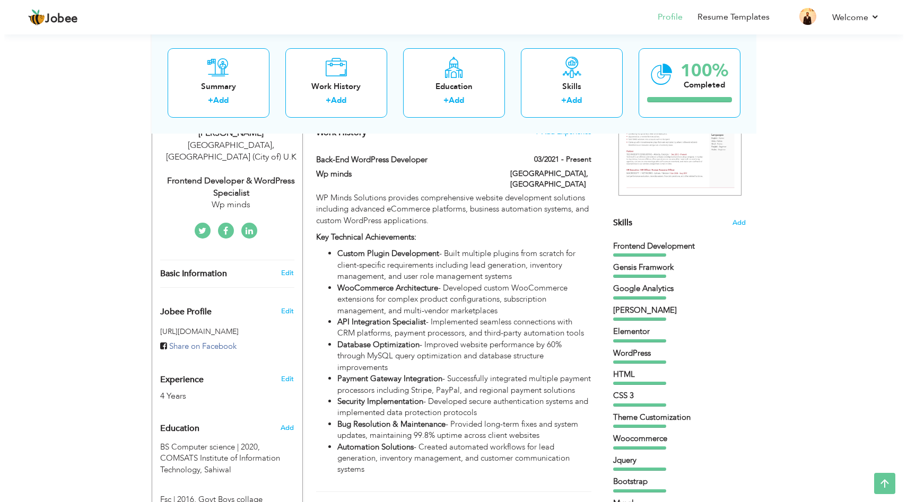
scroll to position [0, 0]
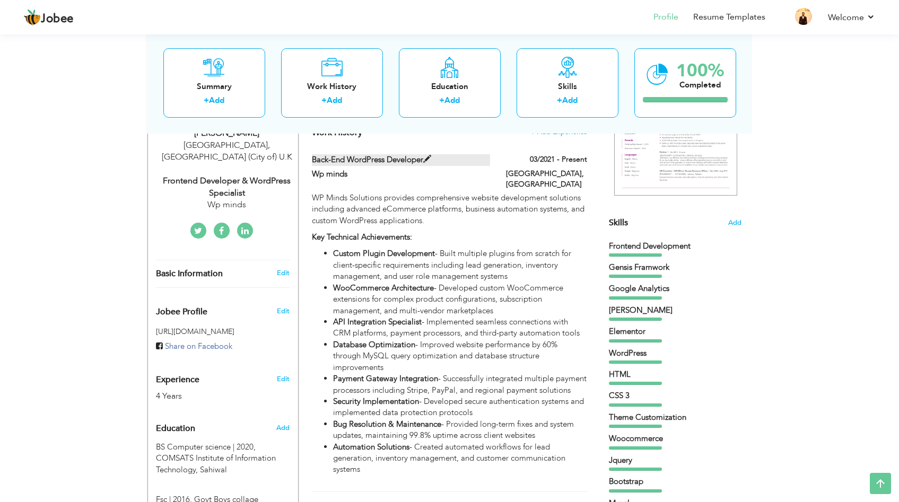
click at [405, 165] on label "Back-End WordPress Developer" at bounding box center [401, 159] width 178 height 11
type input "Back-End WordPress Developer"
type input "Wp minds"
type input "03/2021"
type input "[GEOGRAPHIC_DATA]"
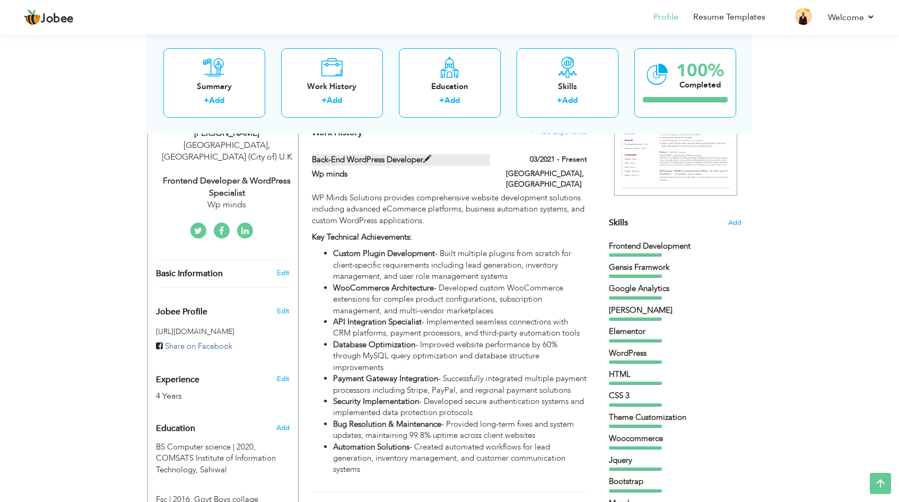
type input "[GEOGRAPHIC_DATA]"
checkbox input "true"
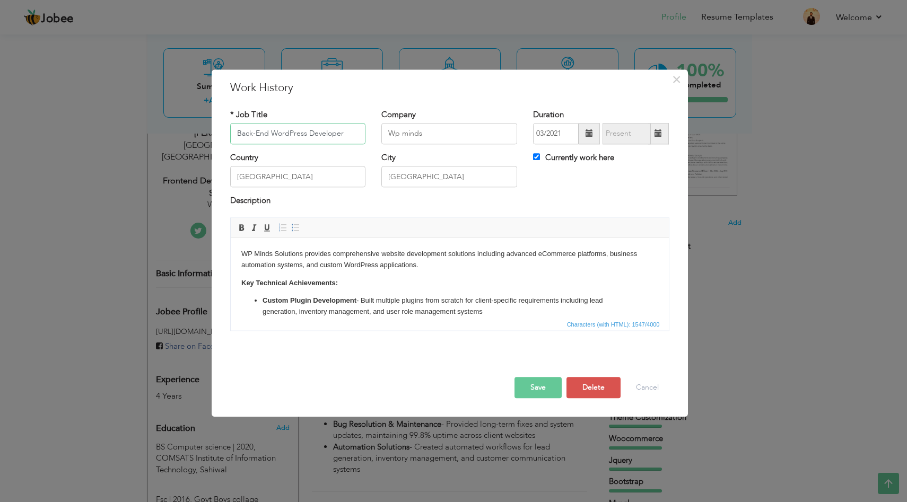
click at [355, 142] on input "Back-End WordPress Developer" at bounding box center [298, 133] width 136 height 21
paste input "Fronte"
type input "Frontend WordPress Developer"
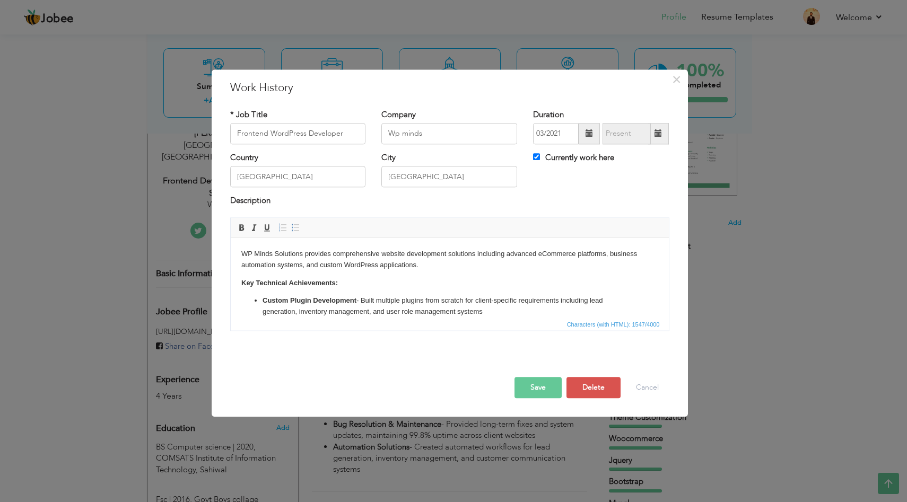
click at [543, 383] on button "Save" at bounding box center [537, 387] width 47 height 21
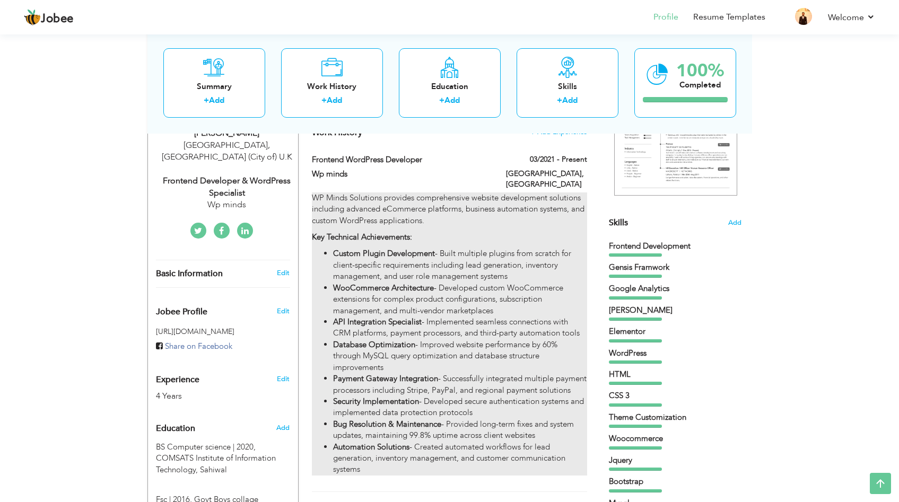
click at [436, 252] on li "Custom Plugin Development - Built multiple plugins from scratch for client-spec…" at bounding box center [459, 265] width 253 height 34
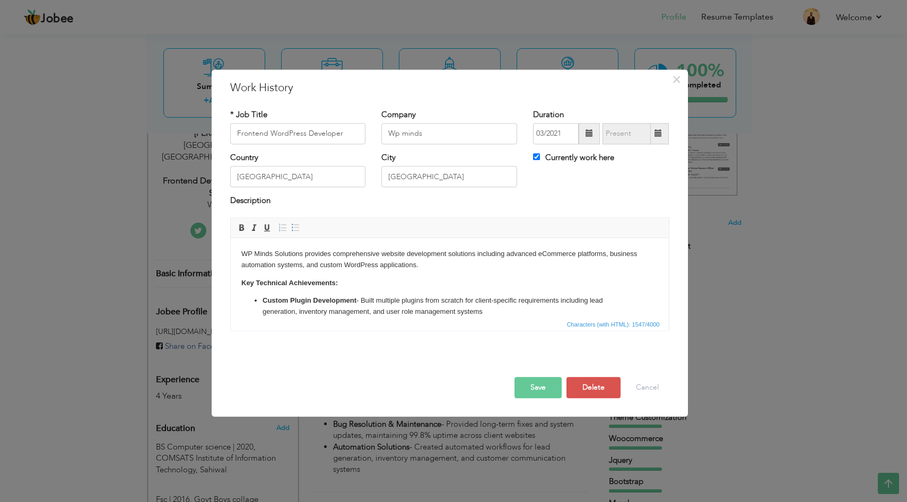
click at [379, 291] on body "WP Minds Solutions provides comprehensive website development solutions includi…" at bounding box center [449, 355] width 417 height 212
click at [394, 273] on body "WP Minds Solutions provides comprehensive website development solutions includi…" at bounding box center [449, 355] width 417 height 212
click at [544, 388] on button "Save" at bounding box center [537, 387] width 47 height 21
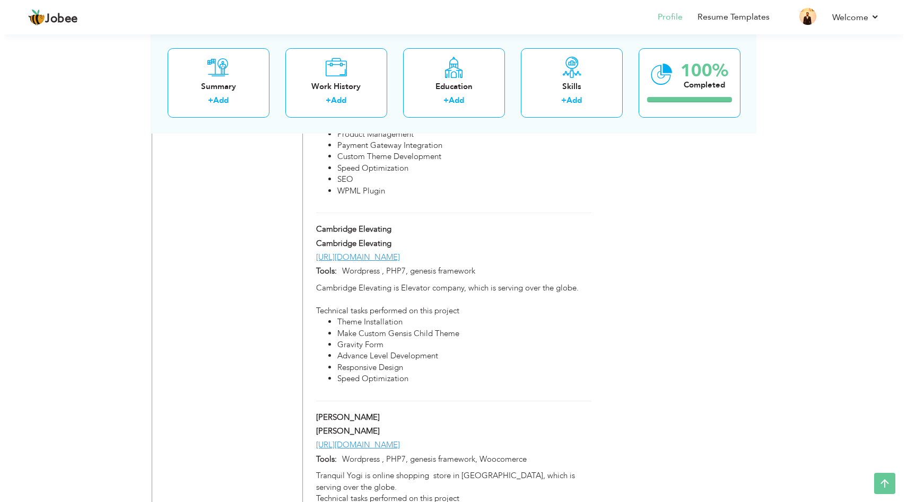
scroll to position [1081, 0]
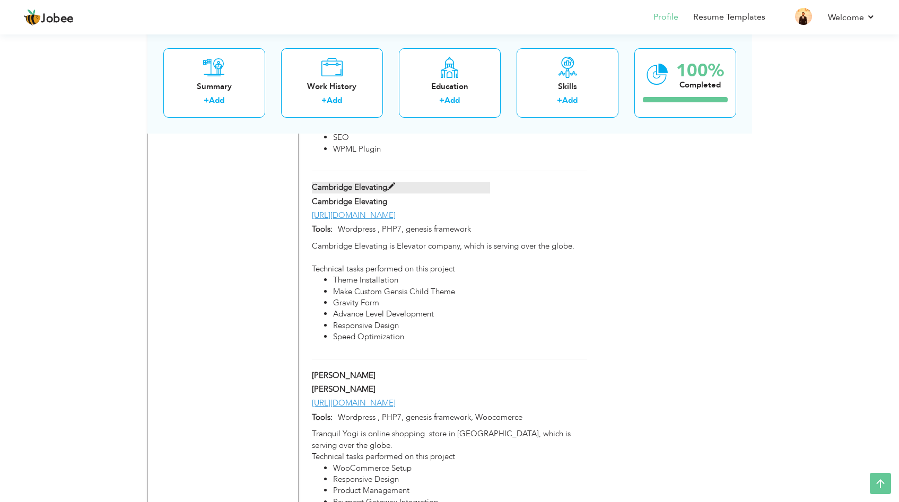
click at [412, 182] on label "Cambridge Elevating" at bounding box center [401, 187] width 178 height 11
type input "Cambridge Elevating"
type input "[URL][DOMAIN_NAME]"
type input "Wordpress , PHP7, genesis framework"
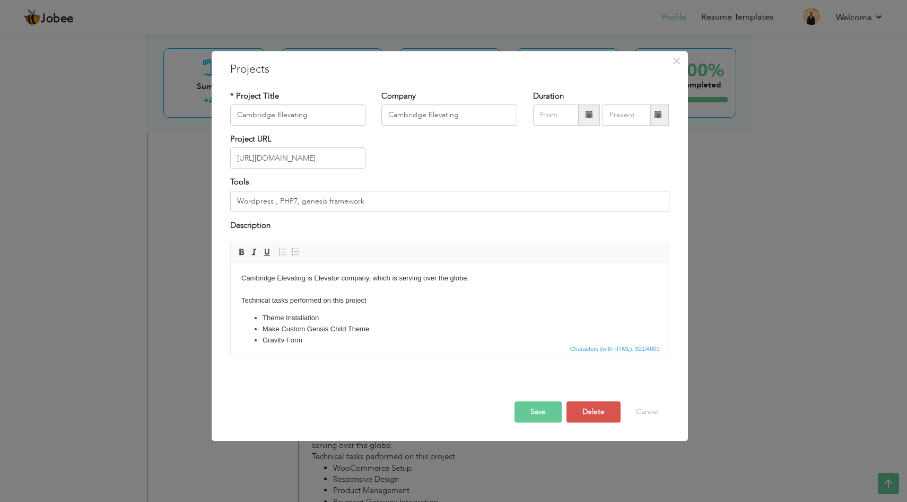
click at [319, 328] on li "Make Custom Gensis Child Theme" at bounding box center [449, 329] width 374 height 11
click at [342, 282] on body "Cambridge Elevating is Elevator company, which is serving over the globe. Techn…" at bounding box center [449, 326] width 417 height 106
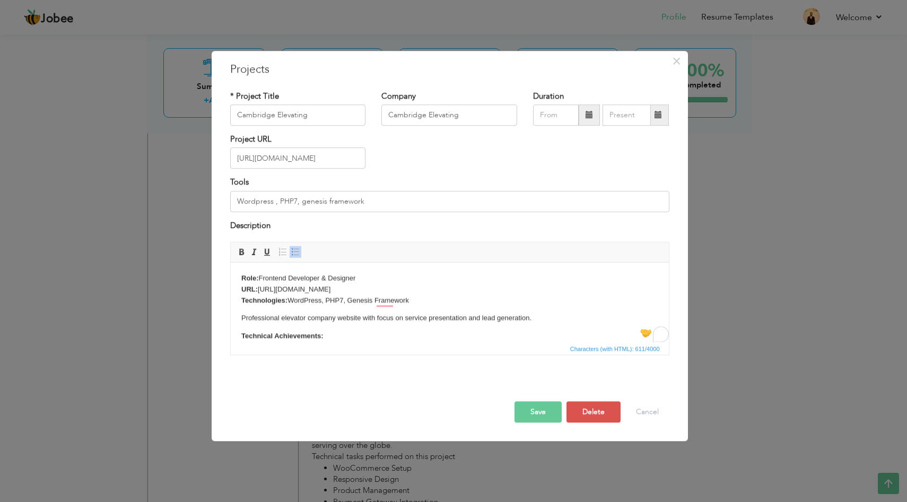
scroll to position [0, 0]
click at [536, 414] on button "Save" at bounding box center [537, 411] width 47 height 21
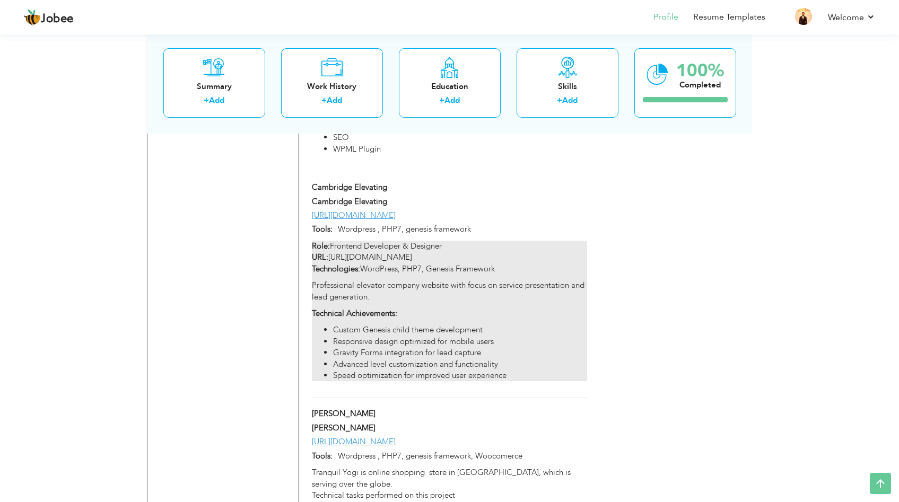
click at [500, 247] on p "Role: Frontend Developer & Designer URL: https://cambridgeelevating.com/ Techno…" at bounding box center [449, 258] width 275 height 34
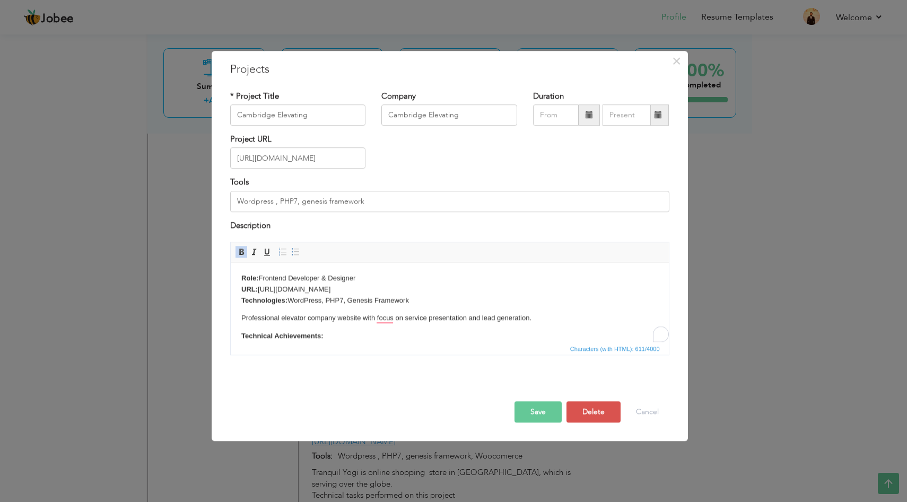
drag, startPoint x: 377, startPoint y: 293, endPoint x: 240, endPoint y: 291, distance: 137.3
click at [241, 291] on p "Role: Frontend Developer & Designer URL: https://cambridgeelevating.com/ Techno…" at bounding box center [449, 289] width 417 height 33
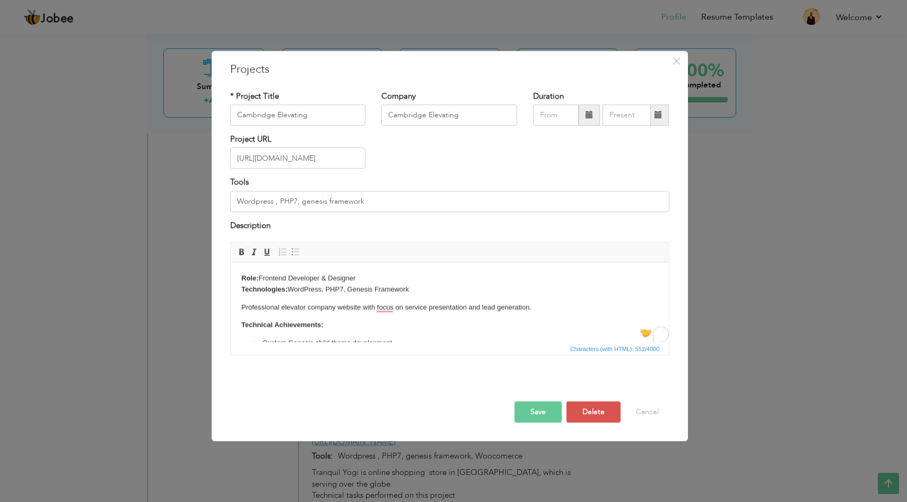
click at [532, 409] on button "Save" at bounding box center [537, 411] width 47 height 21
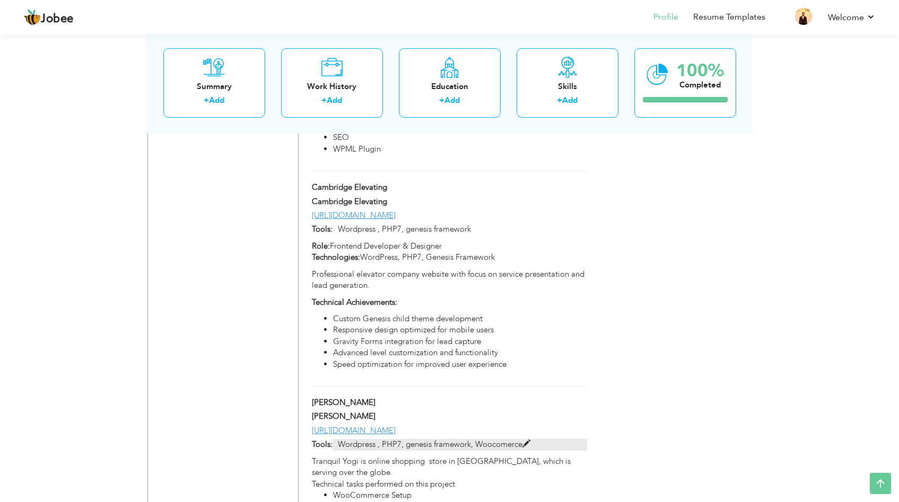
click at [452, 439] on p "Wordpress , PHP7, genesis framework, Woocomerce" at bounding box center [459, 444] width 254 height 11
type input "[PERSON_NAME]"
type input "[URL][DOMAIN_NAME]"
type input "Wordpress , PHP7, genesis framework, Woocomerce"
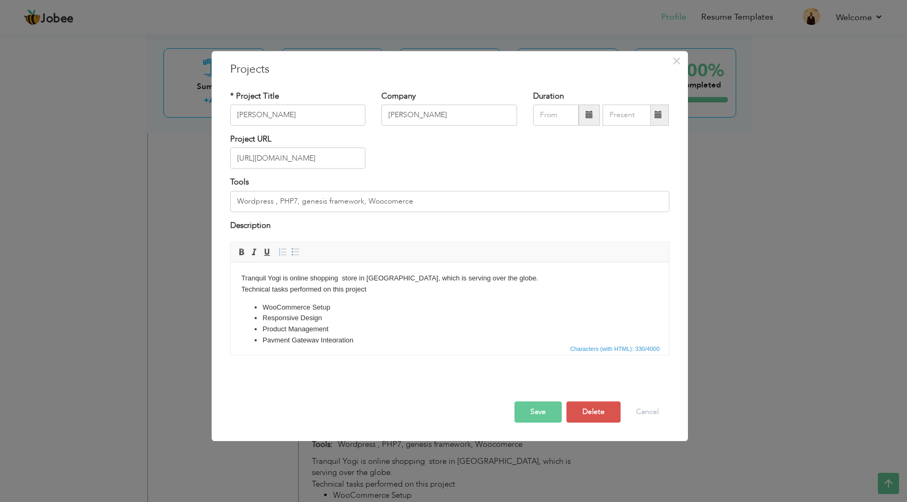
click at [361, 316] on li "Responsive Design" at bounding box center [449, 318] width 374 height 11
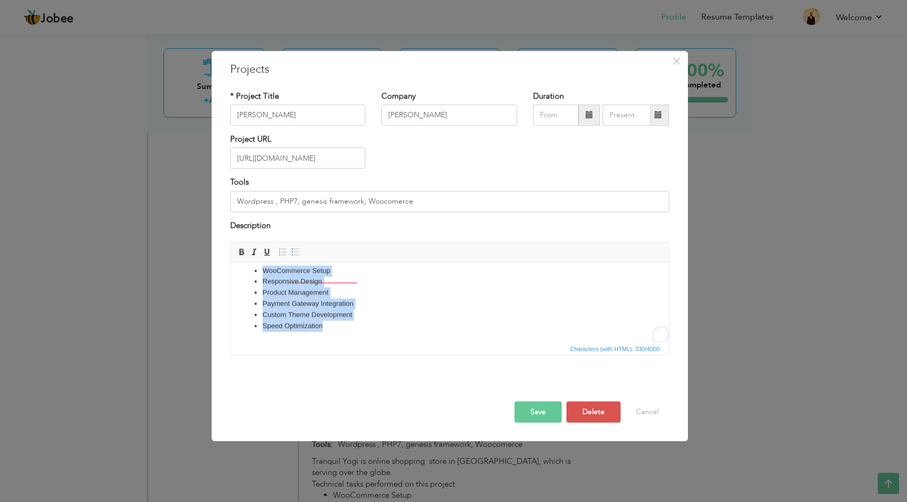
scroll to position [37, 0]
drag, startPoint x: 235, startPoint y: 274, endPoint x: 348, endPoint y: 351, distance: 136.5
click at [348, 342] on html "Tranquil Yogi is online shopping store in Canada, which is serving over the glo…" at bounding box center [449, 284] width 438 height 116
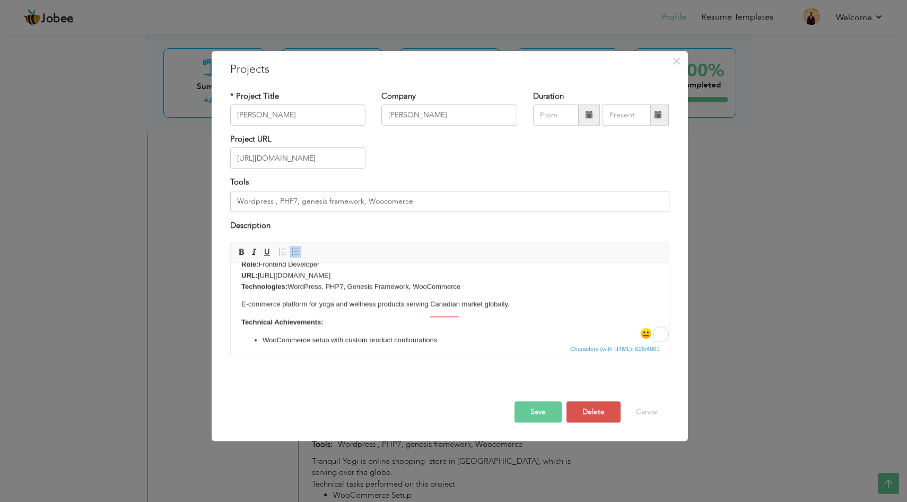
scroll to position [0, 0]
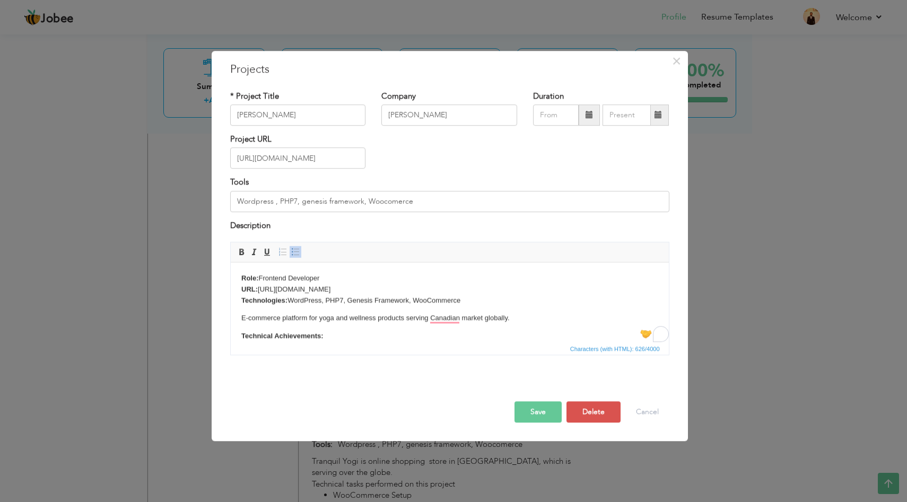
click at [340, 289] on p "Role: Frontend Developer URL: https://tranquilyogi.com/ Technologies: WordPress…" at bounding box center [449, 289] width 417 height 33
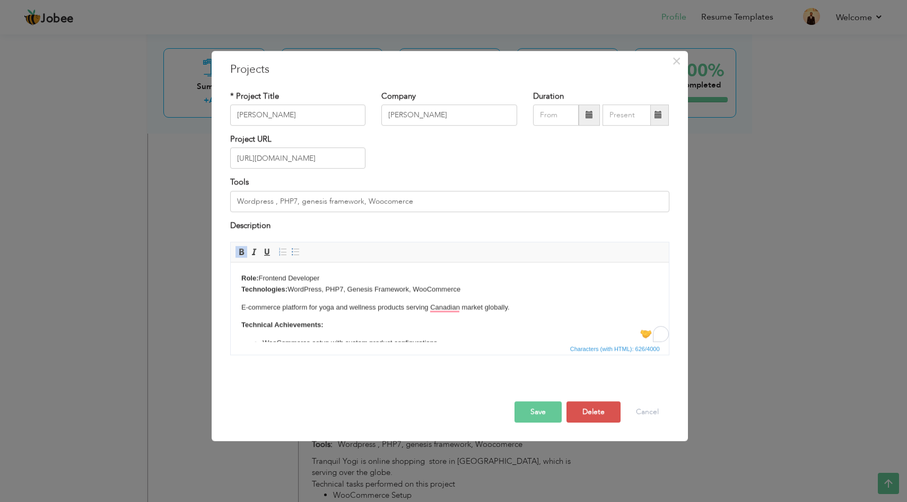
click at [544, 412] on button "Save" at bounding box center [537, 411] width 47 height 21
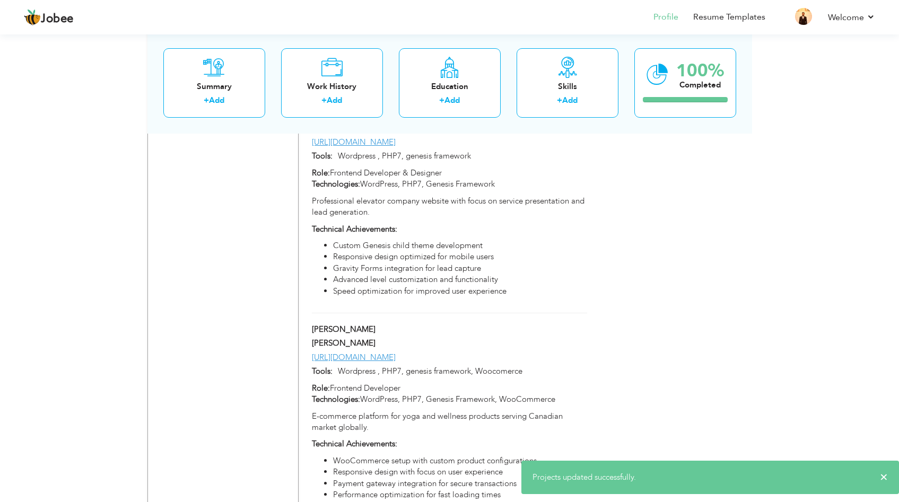
scroll to position [1166, 0]
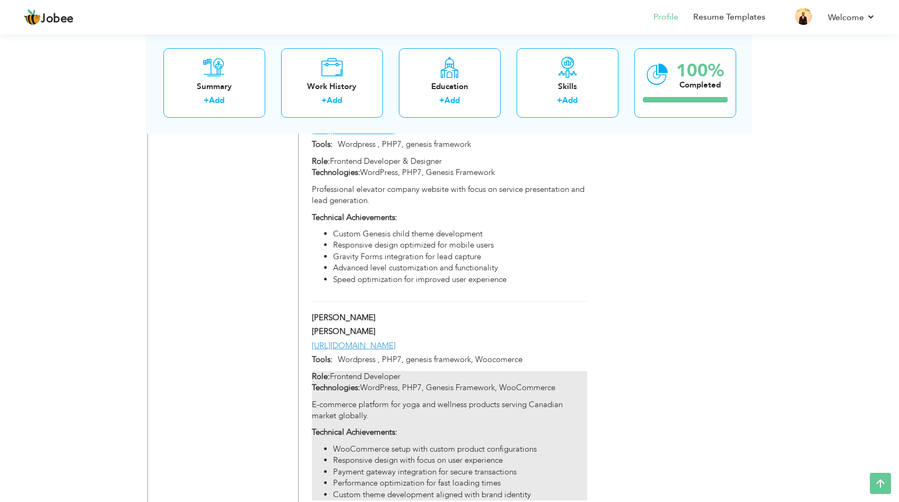
click at [460, 373] on p "Role: Frontend Developer Technologies: WordPress, PHP7, Genesis Framework, WooC…" at bounding box center [449, 382] width 275 height 23
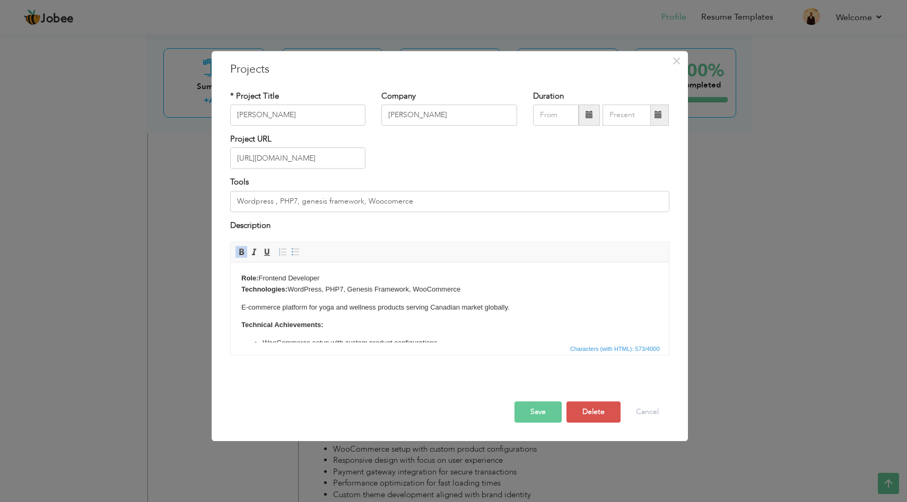
click at [333, 289] on p "Role: Frontend Developer Technologies: WordPress, PHP7, Genesis Framework, WooC…" at bounding box center [449, 284] width 417 height 22
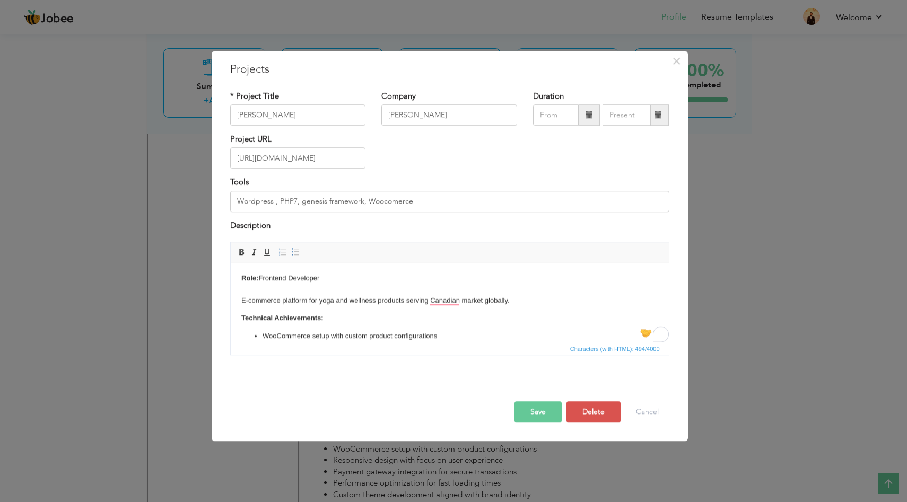
click at [539, 413] on button "Save" at bounding box center [537, 411] width 47 height 21
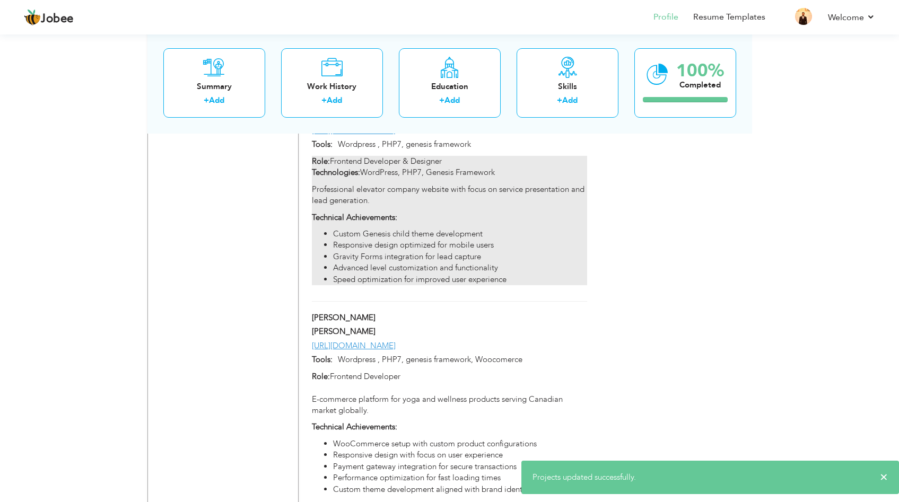
click at [447, 207] on div "Role: Frontend Developer & Designer Technologies: WordPress, PHP7, Genesis Fram…" at bounding box center [449, 220] width 275 height 129
type input "Cambridge Elevating"
type input "[URL][DOMAIN_NAME]"
type input "Wordpress , PHP7, genesis framework"
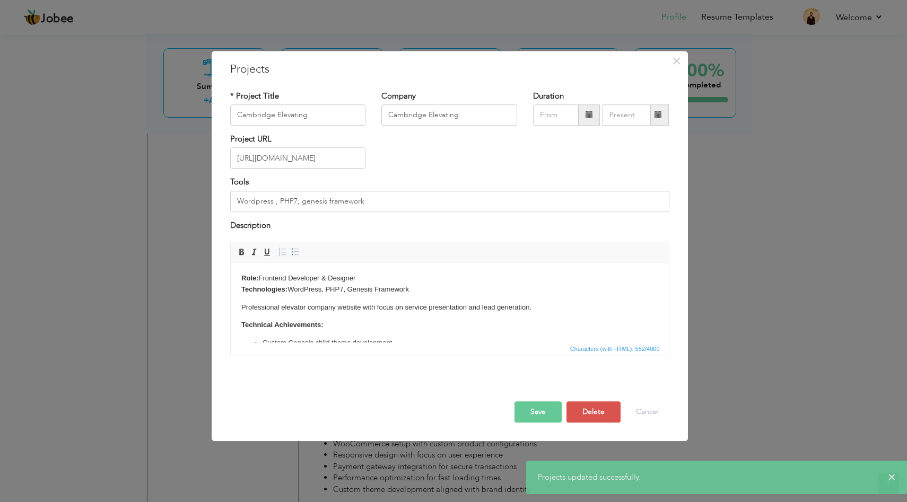
click at [328, 287] on p "Role: Frontend Developer & Designer Technologies: WordPress, PHP7, Genesis Fram…" at bounding box center [449, 284] width 417 height 22
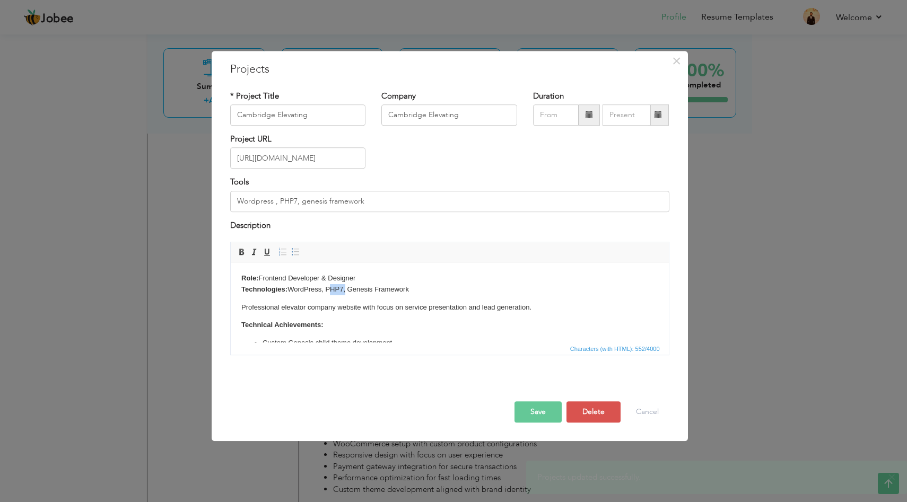
click at [328, 287] on p "Role: Frontend Developer & Designer Technologies: WordPress, PHP7, Genesis Fram…" at bounding box center [449, 284] width 417 height 22
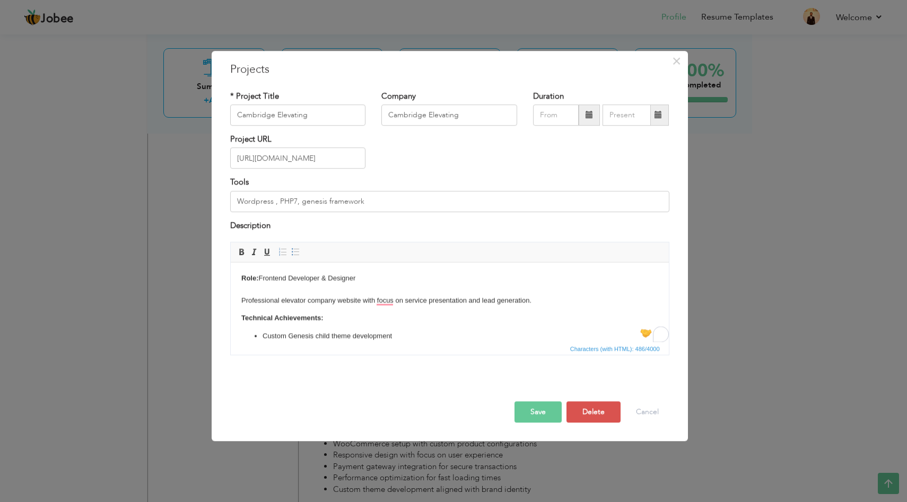
click at [539, 407] on button "Save" at bounding box center [537, 411] width 47 height 21
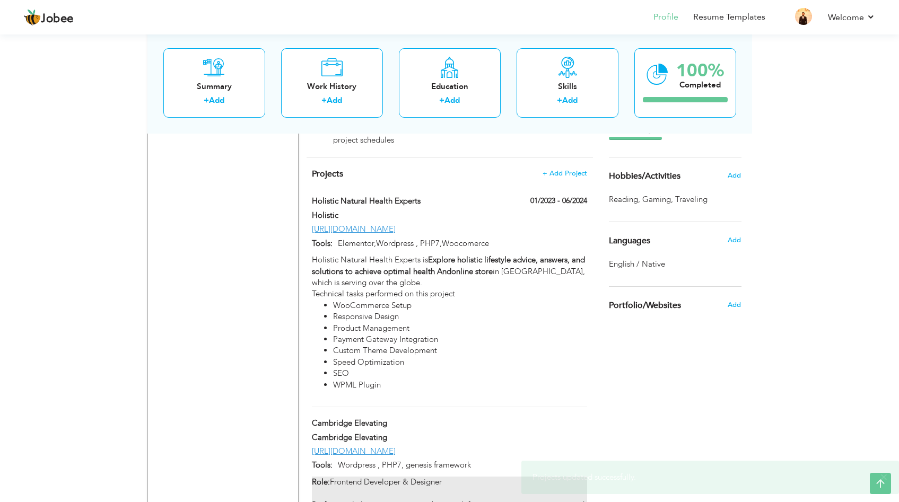
scroll to position [827, 0]
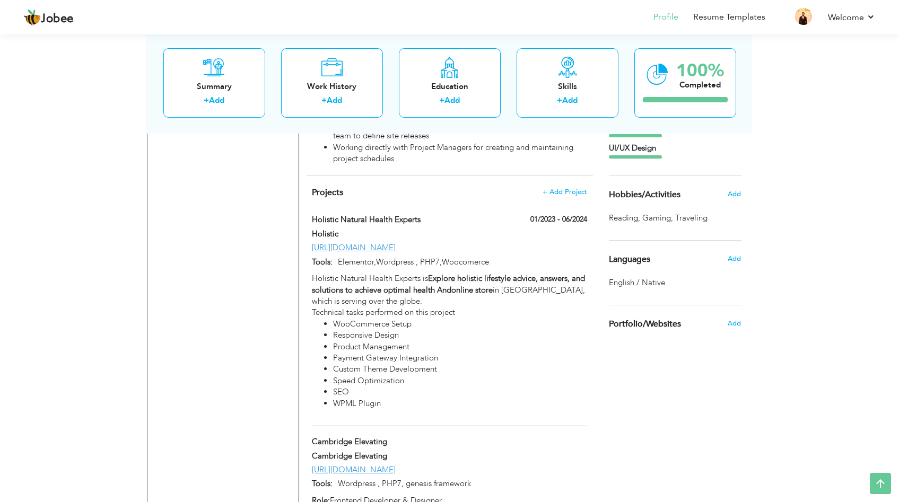
click at [850, 126] on div "View Resume Export PDF Profile Summary Public Link Experience Education Awards …" at bounding box center [449, 215] width 899 height 2020
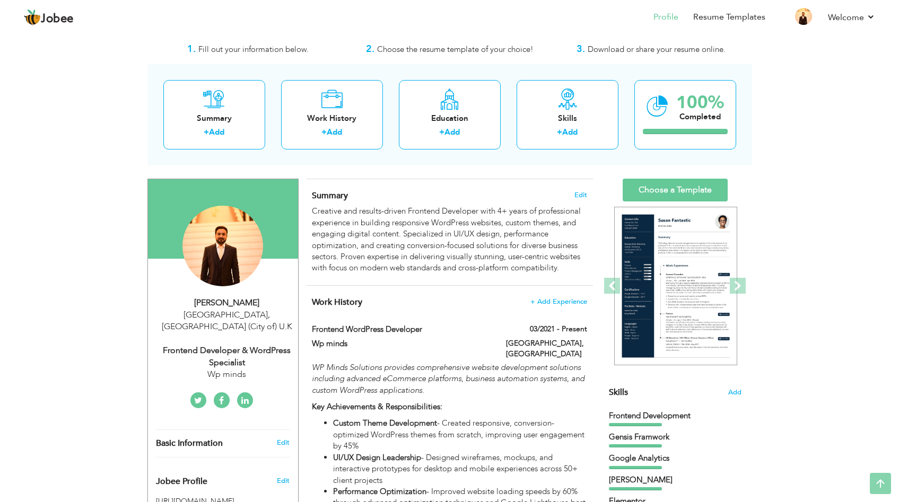
scroll to position [0, 0]
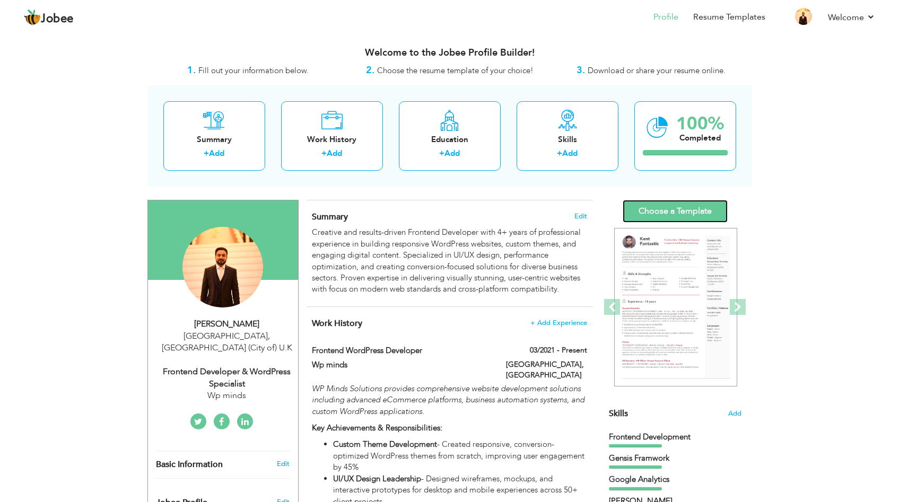
click at [686, 202] on link "Choose a Template" at bounding box center [674, 211] width 105 height 23
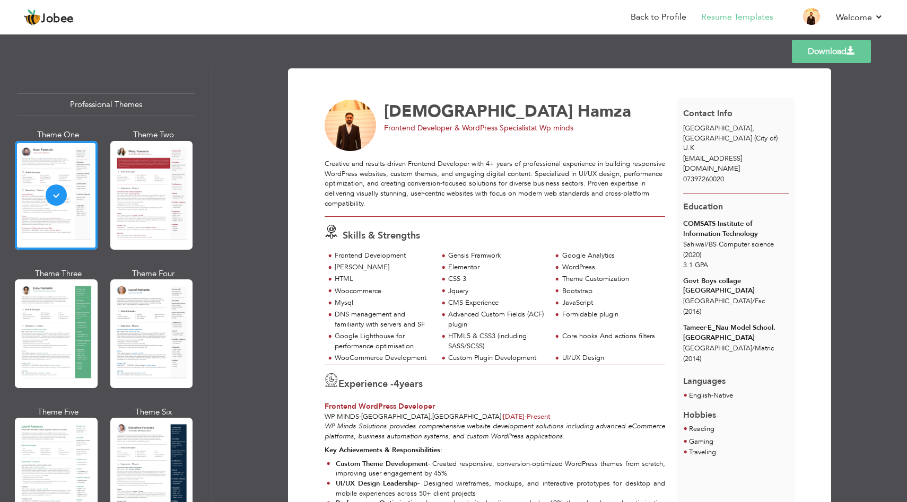
click at [840, 57] on link "Download" at bounding box center [830, 51] width 79 height 23
click at [491, 130] on span "Frontend Developer & WordPress Specialist" at bounding box center [457, 128] width 147 height 10
drag, startPoint x: 530, startPoint y: 129, endPoint x: 384, endPoint y: 127, distance: 145.8
click at [384, 127] on div "Frontend Developer & WordPress Specialist at Wp minds" at bounding box center [521, 128] width 274 height 11
copy span "Frontend Developer & WordPress Specialist"
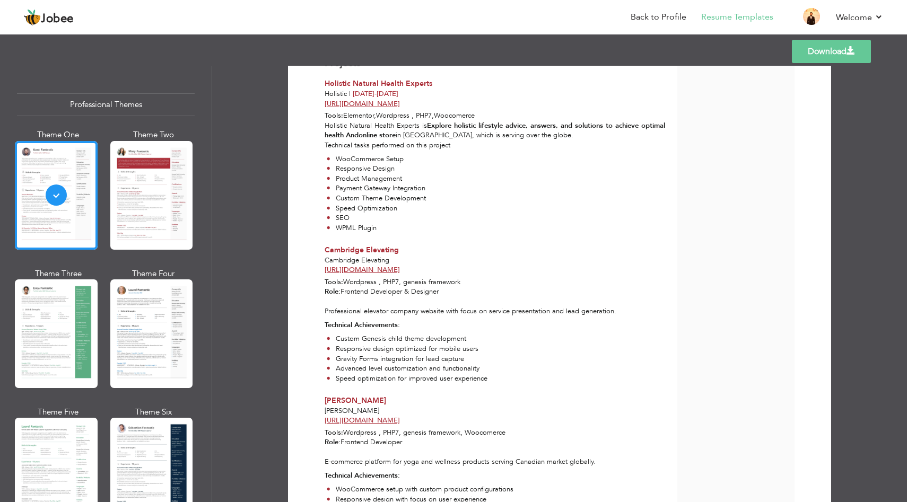
scroll to position [763, 0]
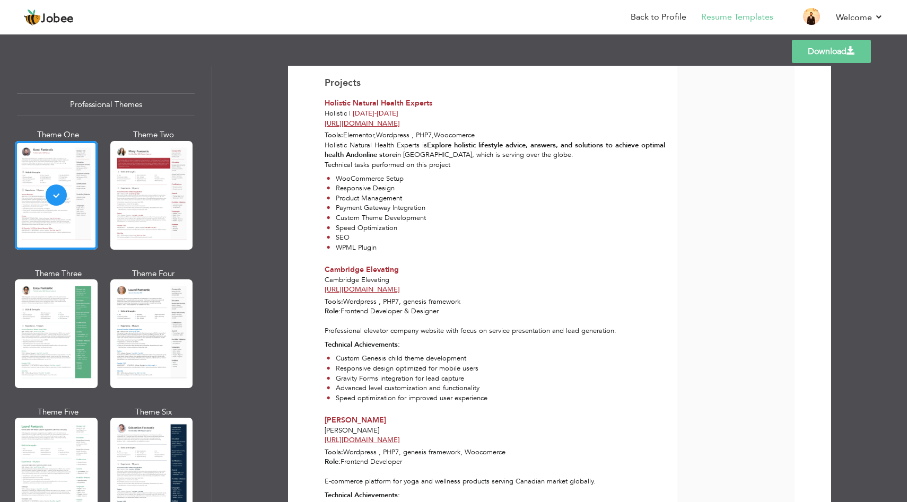
drag, startPoint x: 429, startPoint y: 284, endPoint x: 439, endPoint y: 286, distance: 10.4
click at [439, 286] on div "Cambridge Elevating Cambridge Elevating [URL][DOMAIN_NAME] Tools: Wordpress , P…" at bounding box center [495, 336] width 353 height 143
drag, startPoint x: 323, startPoint y: 278, endPoint x: 430, endPoint y: 287, distance: 108.0
click at [430, 287] on div "Cambridge Elevating Cambridge Elevating [URL][DOMAIN_NAME] Tools: Wordpress , P…" at bounding box center [495, 336] width 353 height 143
copy div "Cambridge Elevating [URL][DOMAIN_NAME]"
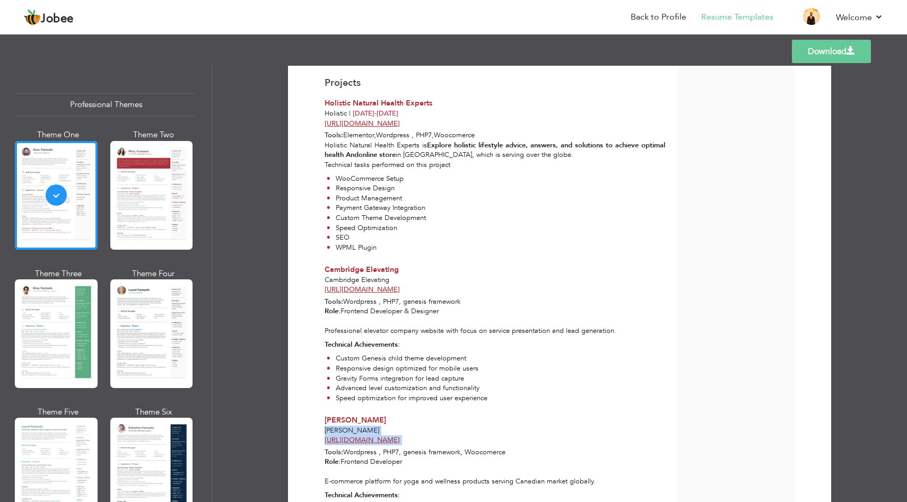
drag, startPoint x: 321, startPoint y: 430, endPoint x: 407, endPoint y: 446, distance: 86.8
click at [407, 446] on div "[PERSON_NAME] [PERSON_NAME] [URL][DOMAIN_NAME] Tools: Wordpress , PHP7, genesis…" at bounding box center [495, 486] width 353 height 143
copy div "[PERSON_NAME] [URL][DOMAIN_NAME]"
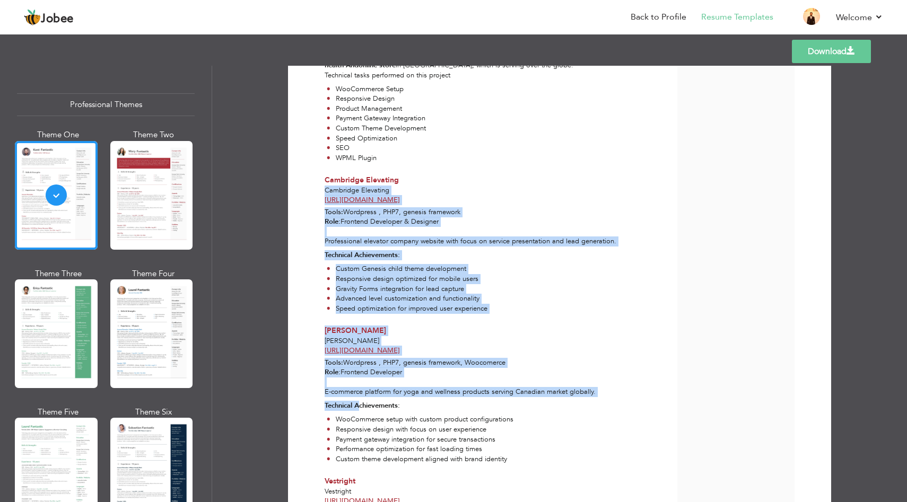
scroll to position [869, 0]
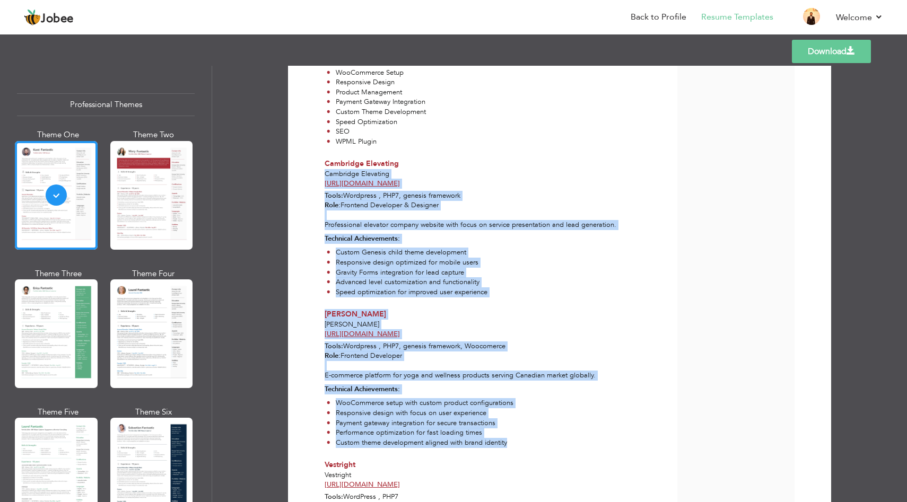
drag, startPoint x: 324, startPoint y: 277, endPoint x: 535, endPoint y: 446, distance: 270.5
copy div "Loremipsu Dolorsita conse://adipiscingelitsedd.eiu/ Tempo: Incididun , UTL9, et…"
